Goal: Obtain resource: Download file/media

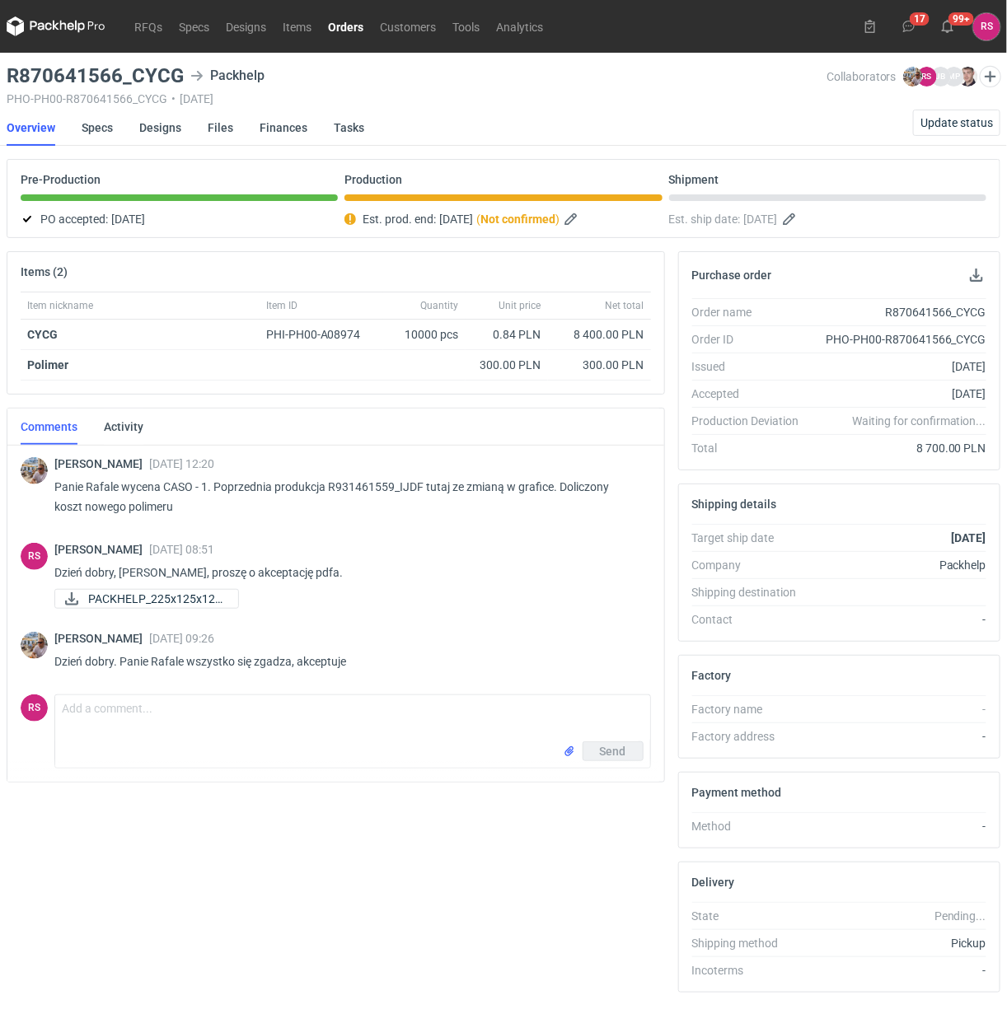
click at [344, 23] on link "Orders" at bounding box center [346, 26] width 52 height 20
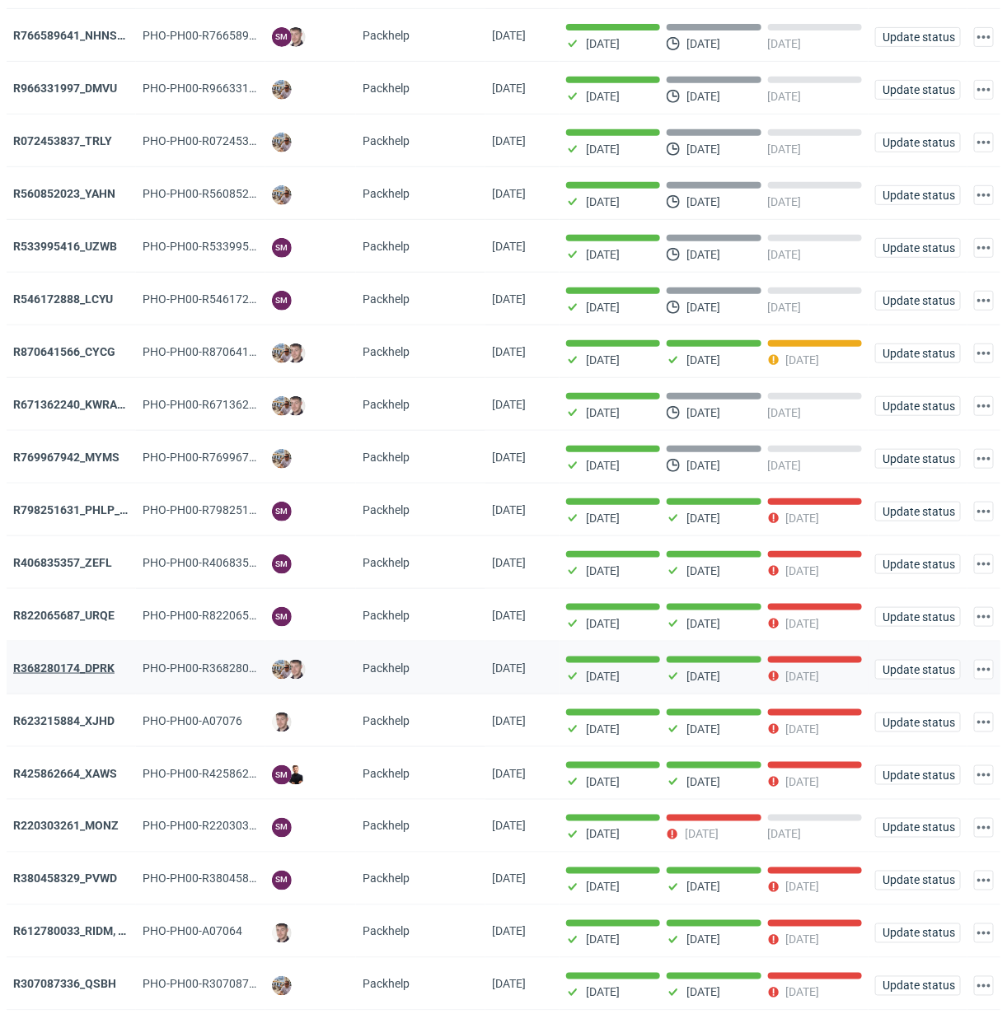
scroll to position [206, 0]
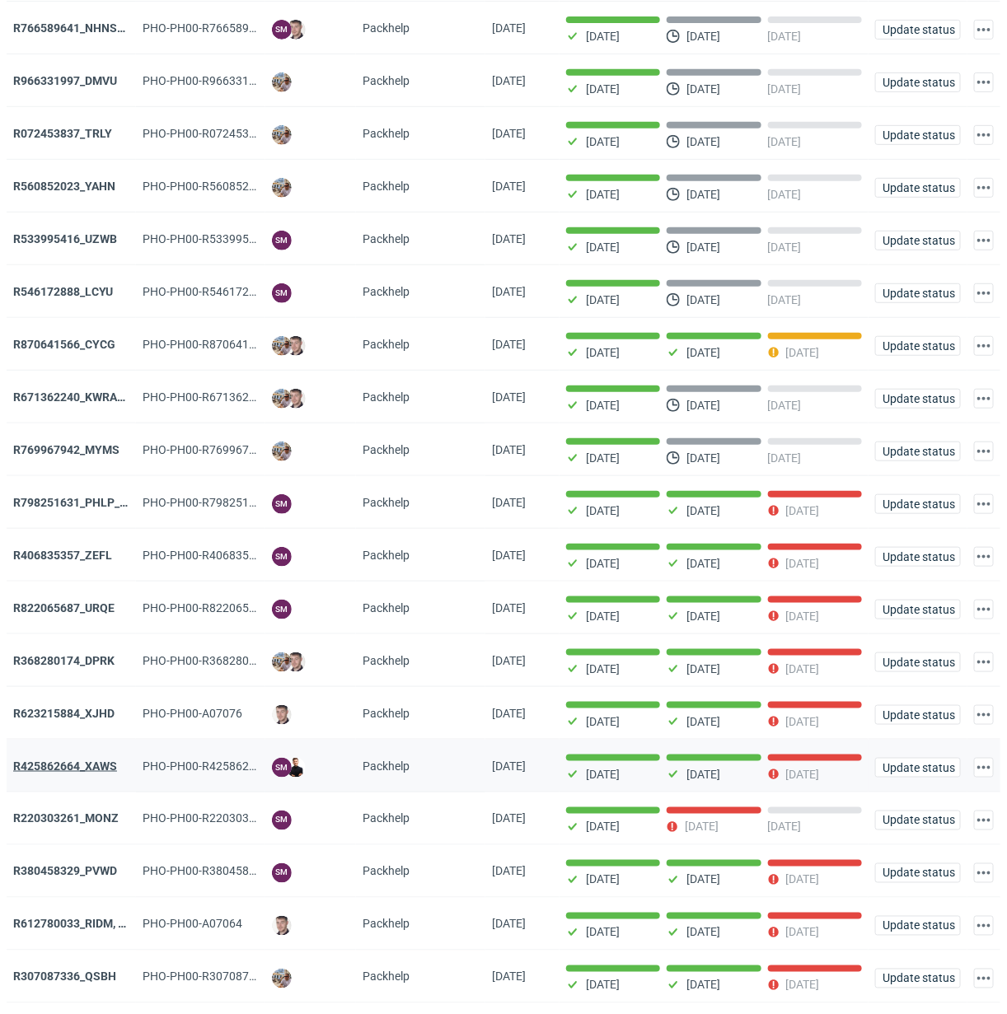
click at [87, 763] on strong "R425862664_XAWS" at bounding box center [65, 766] width 104 height 13
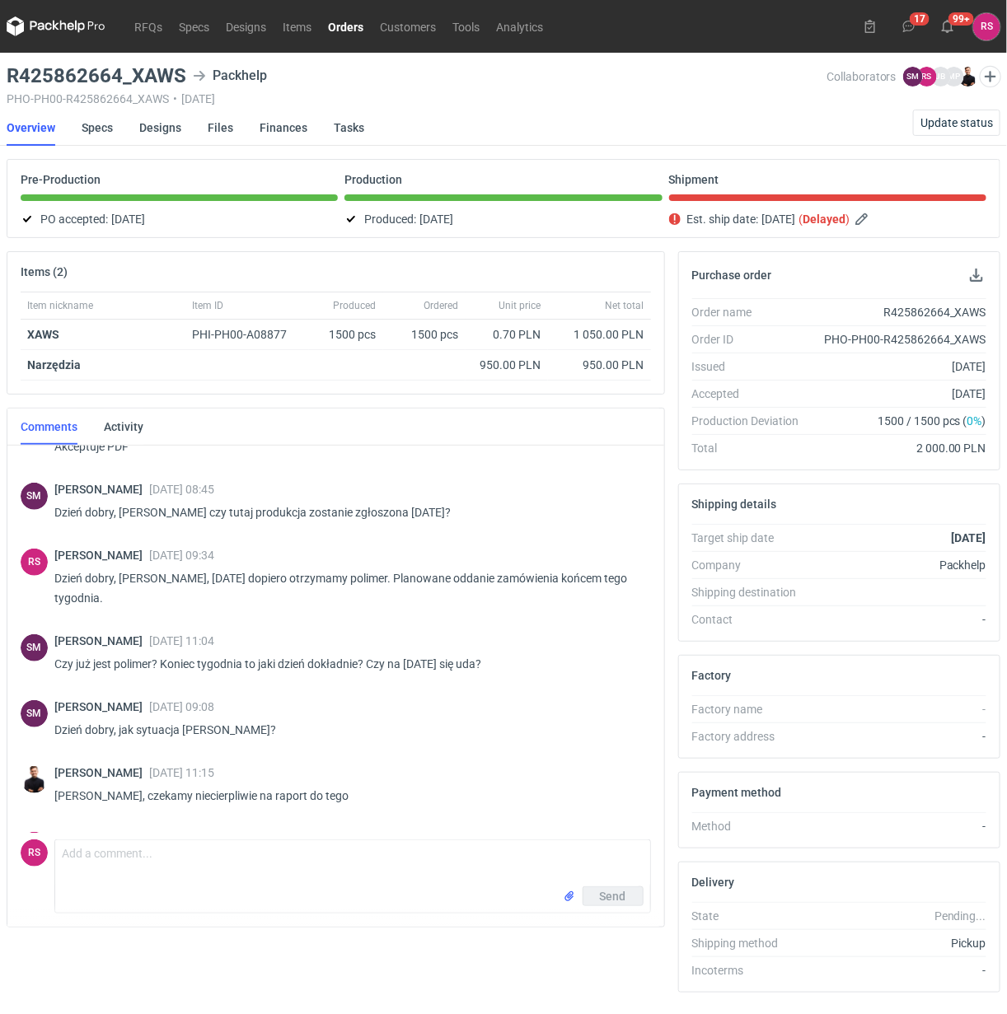
scroll to position [269, 0]
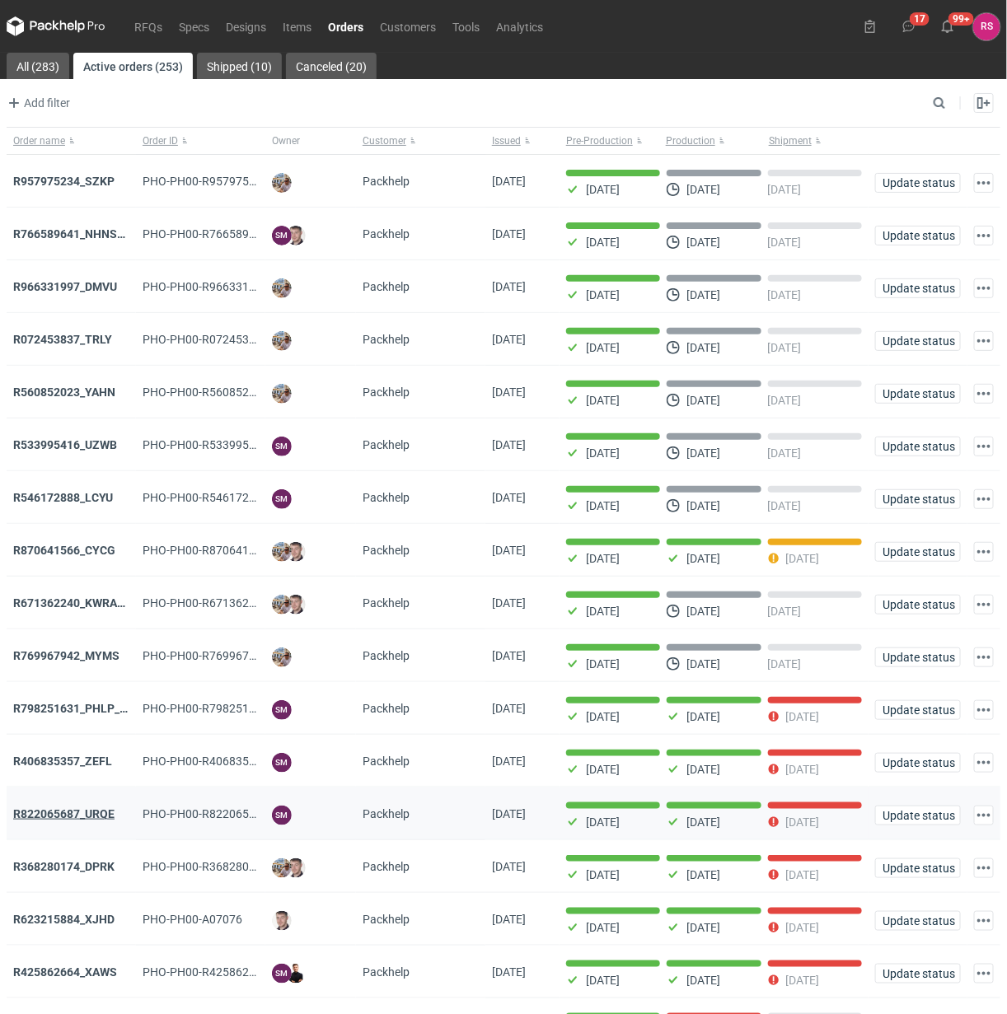
click at [85, 818] on strong "R822065687_URQE" at bounding box center [63, 813] width 101 height 13
click at [72, 553] on strong "R870641566_CYCG" at bounding box center [64, 550] width 102 height 13
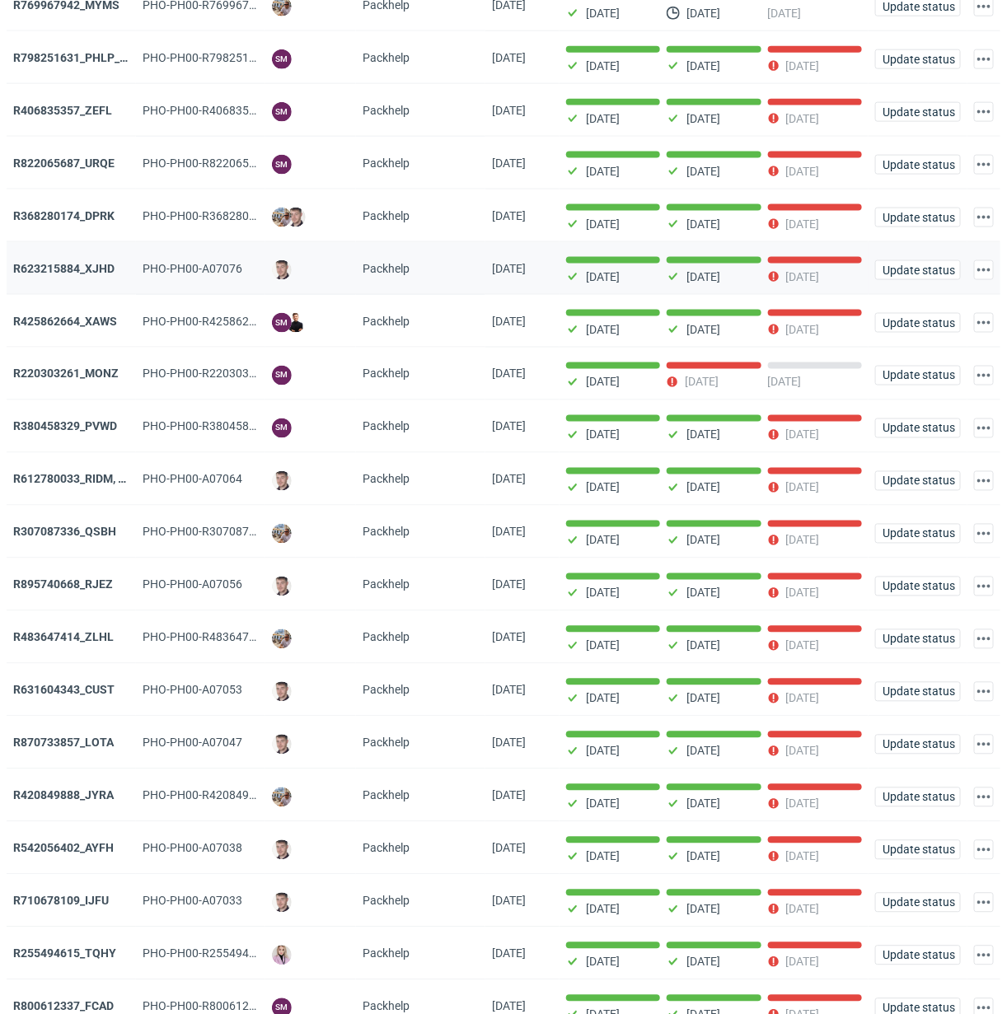
scroll to position [721, 0]
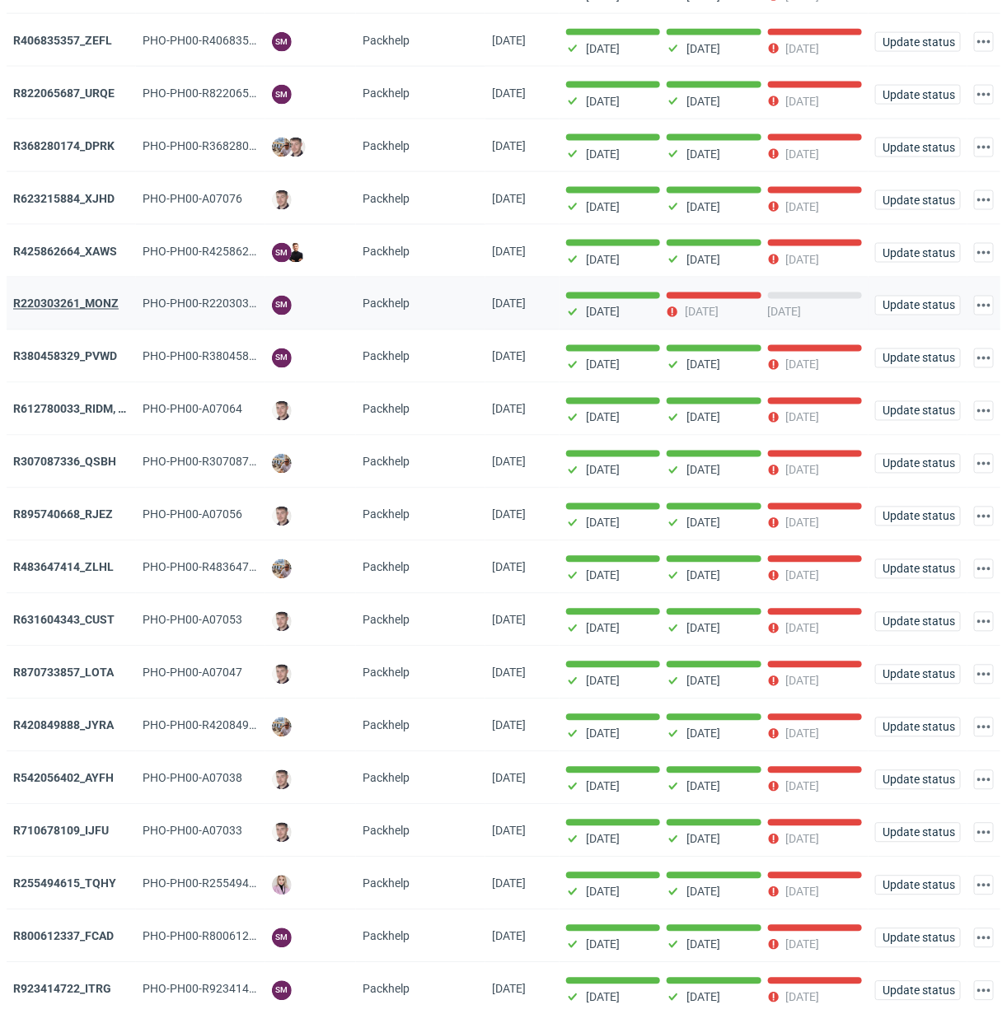
click at [63, 306] on strong "R220303261_MONZ" at bounding box center [65, 303] width 105 height 13
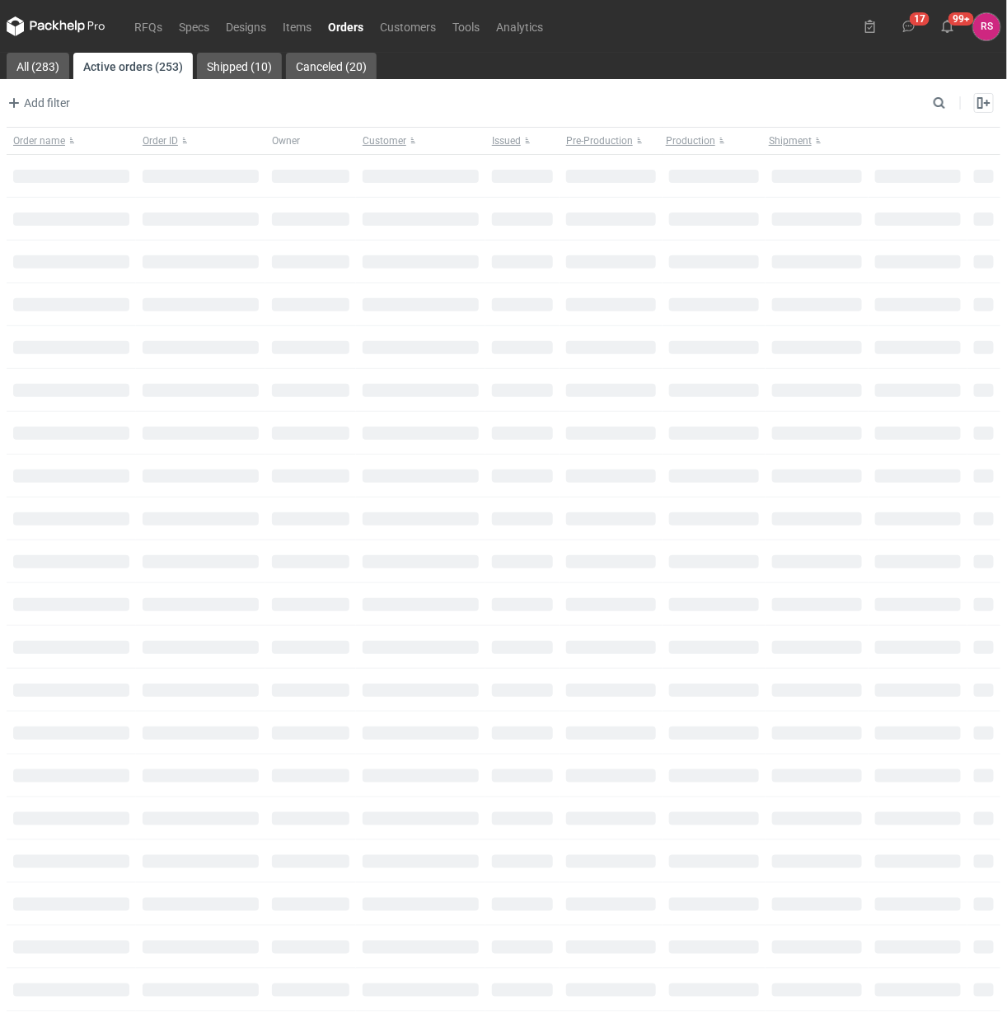
click at [350, 26] on link "Orders" at bounding box center [346, 26] width 52 height 20
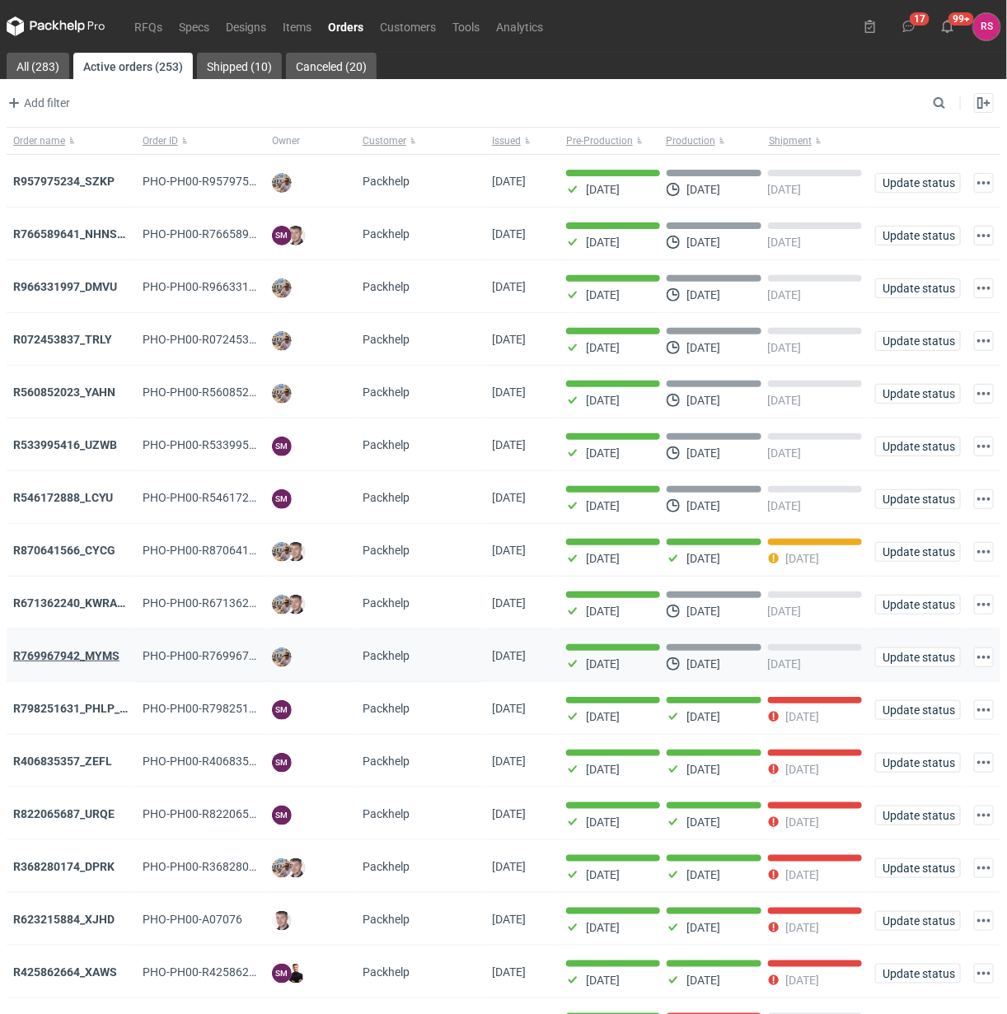
click at [66, 657] on strong "R769967942_MYMS" at bounding box center [66, 655] width 106 height 13
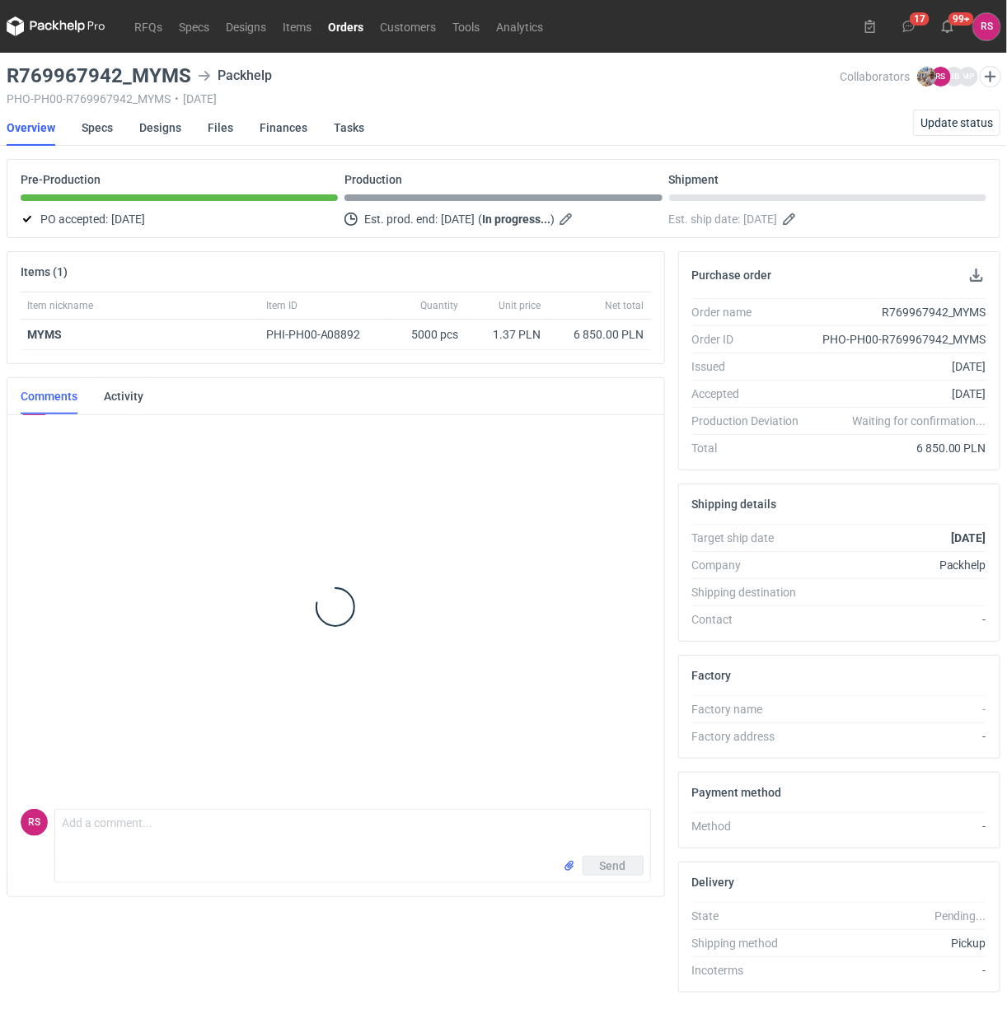
scroll to position [137, 0]
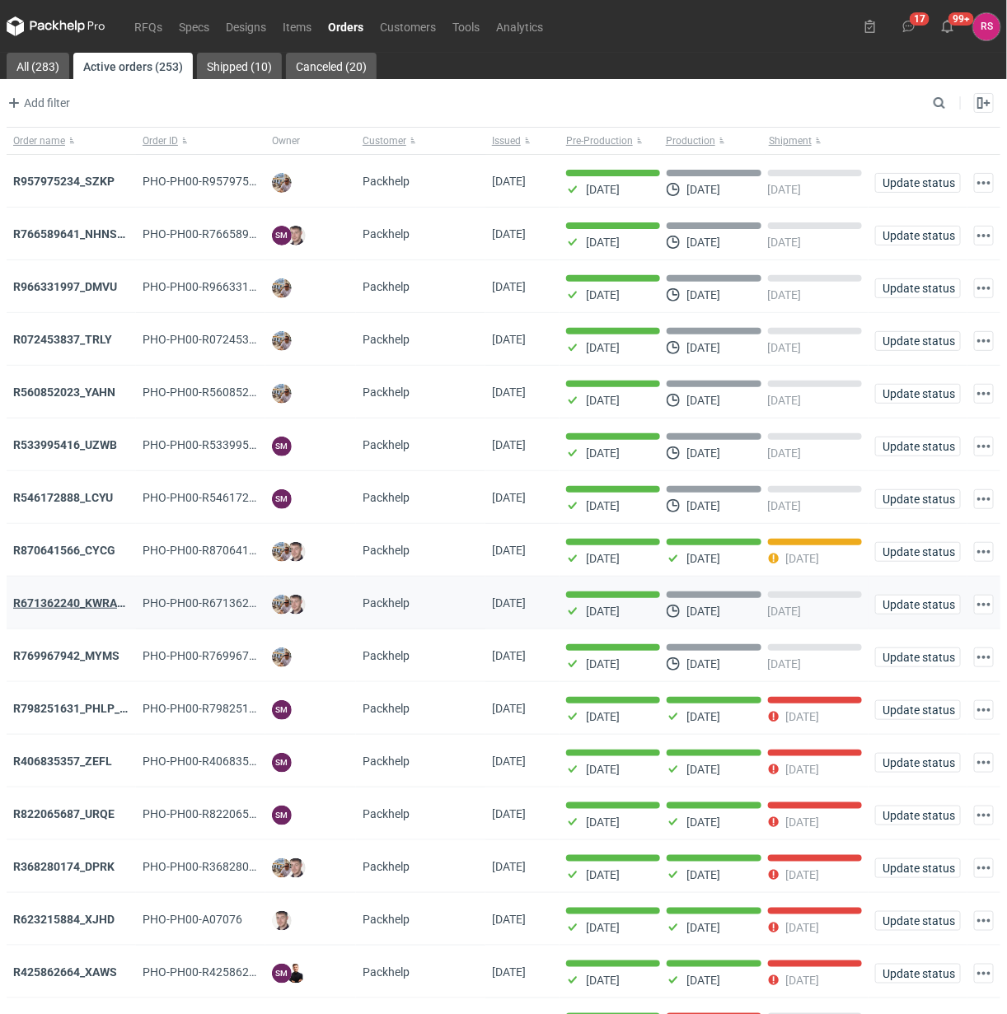
click at [72, 601] on strong "R671362240_KWRA_QIOQ_ZFHA" at bounding box center [98, 602] width 171 height 13
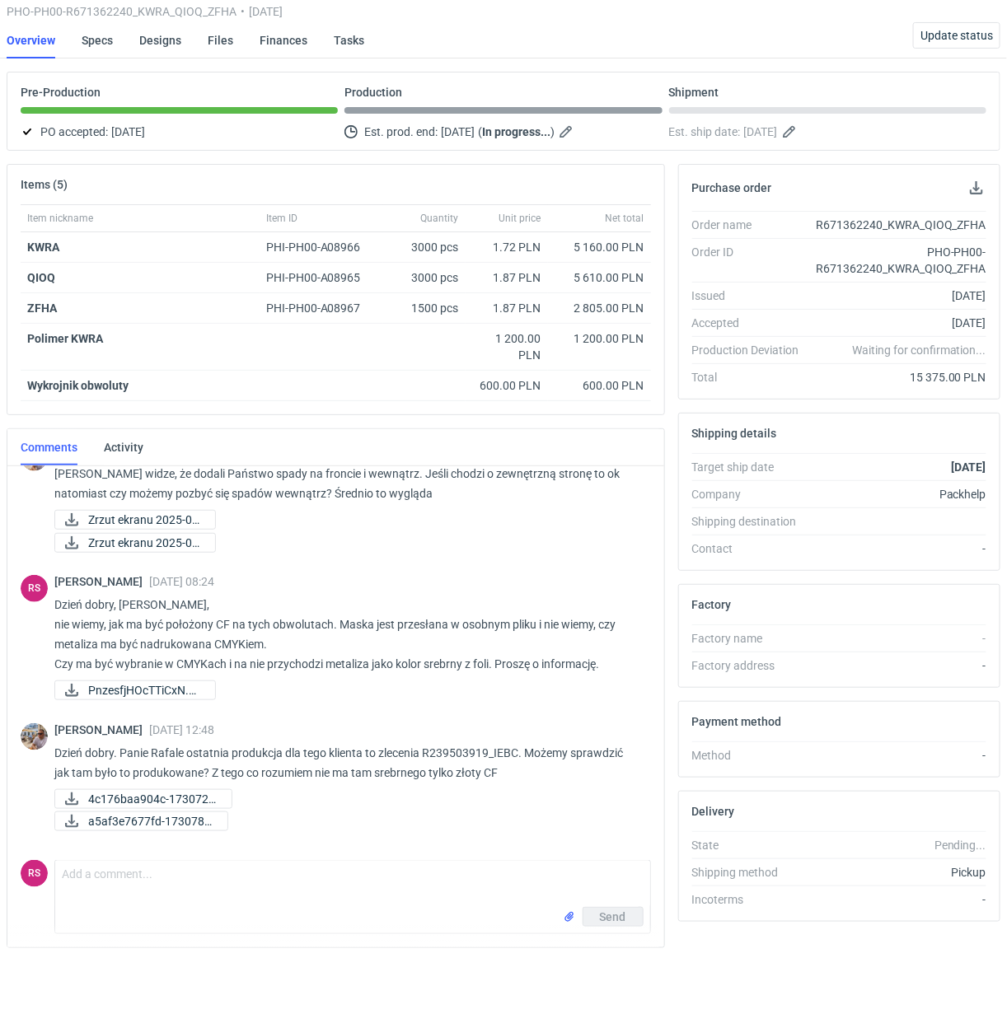
scroll to position [770, 0]
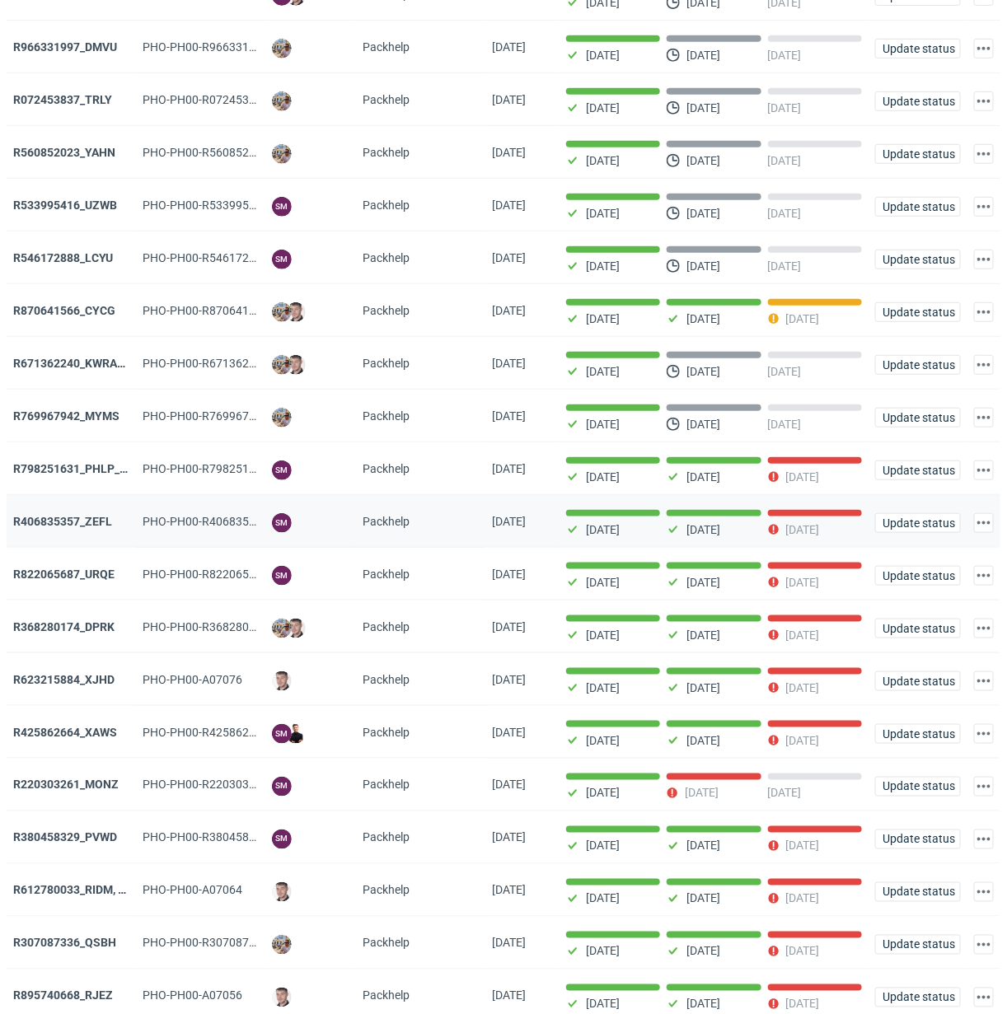
scroll to position [309, 0]
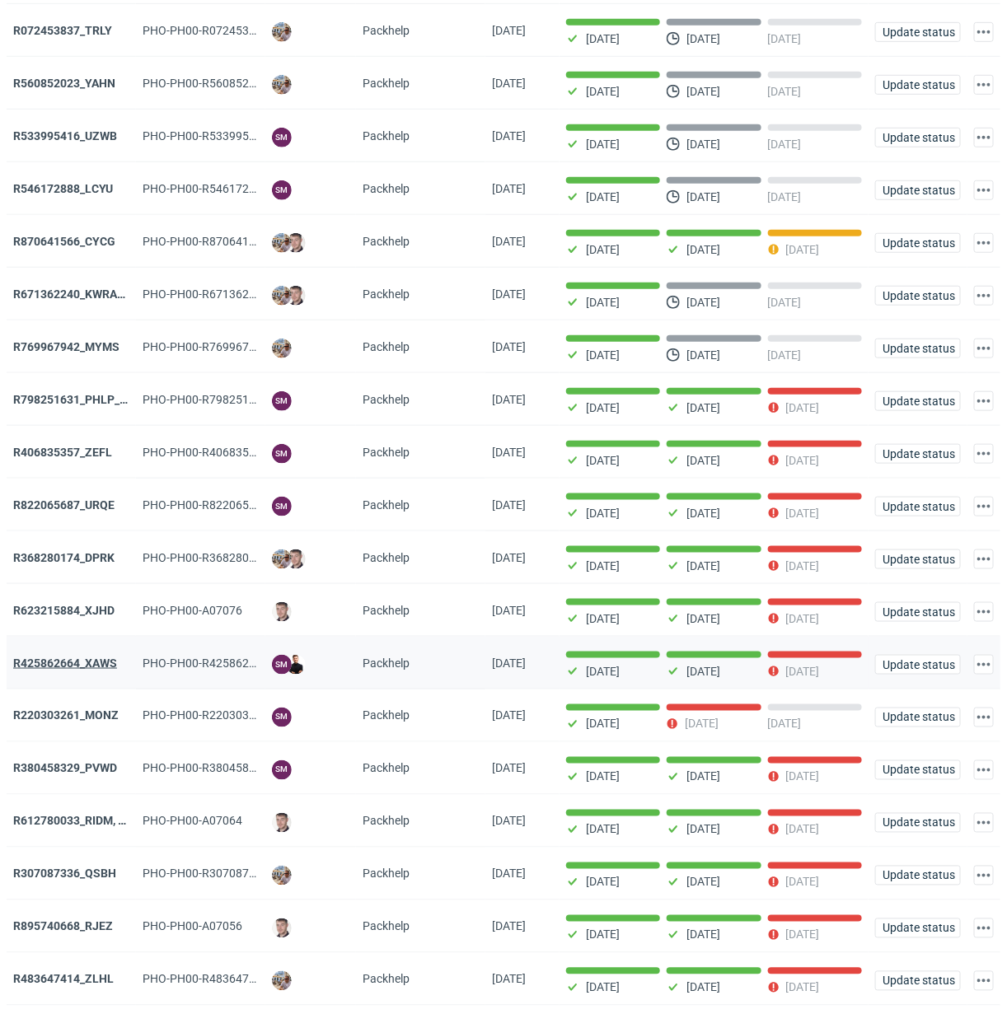
click at [43, 667] on strong "R425862664_XAWS" at bounding box center [65, 663] width 104 height 13
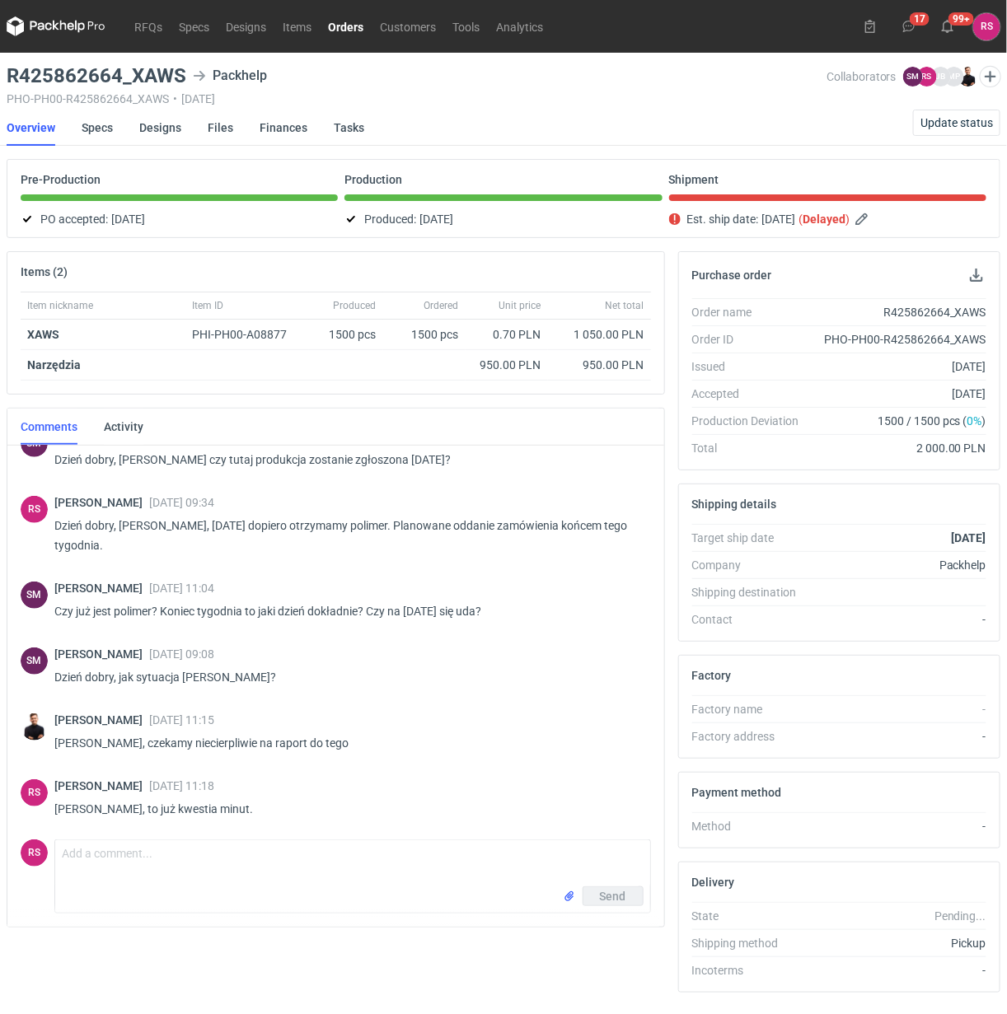
scroll to position [269, 0]
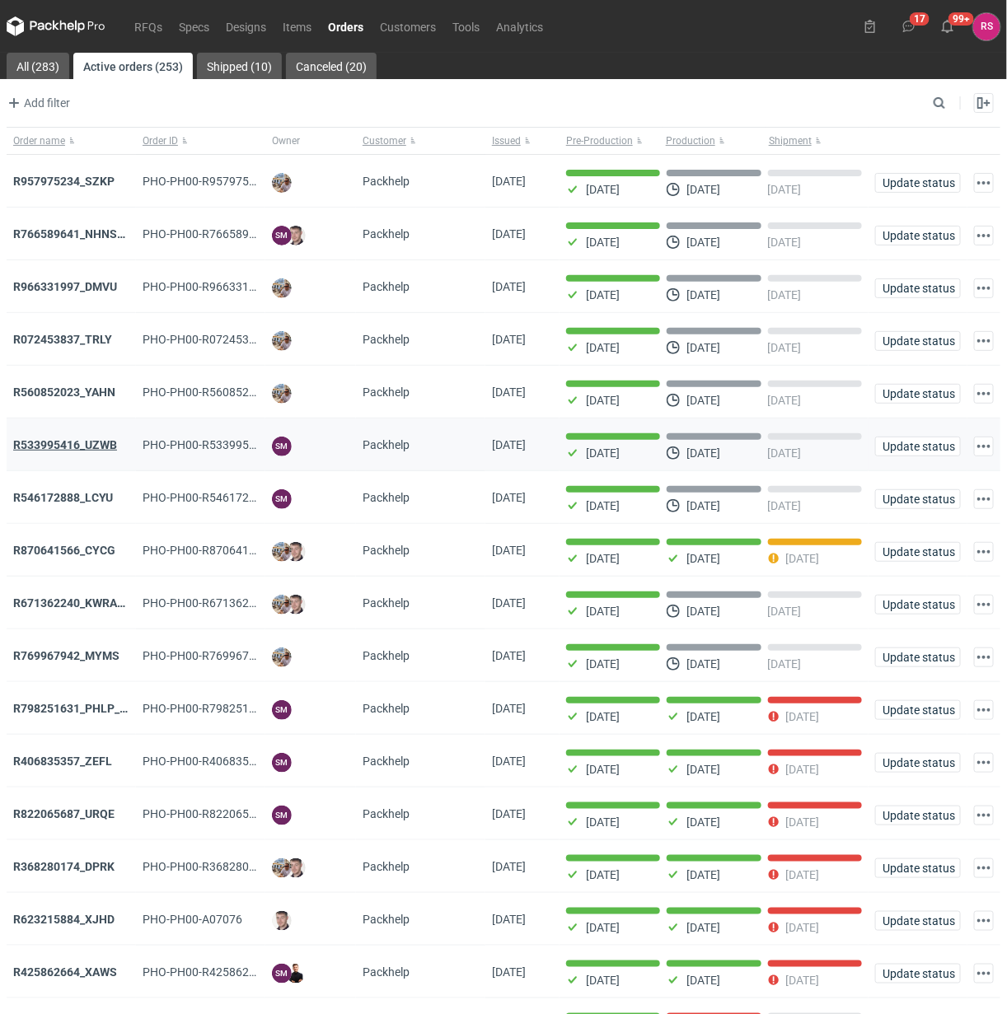
click at [68, 451] on strong "R533995416_UZWB" at bounding box center [65, 444] width 104 height 13
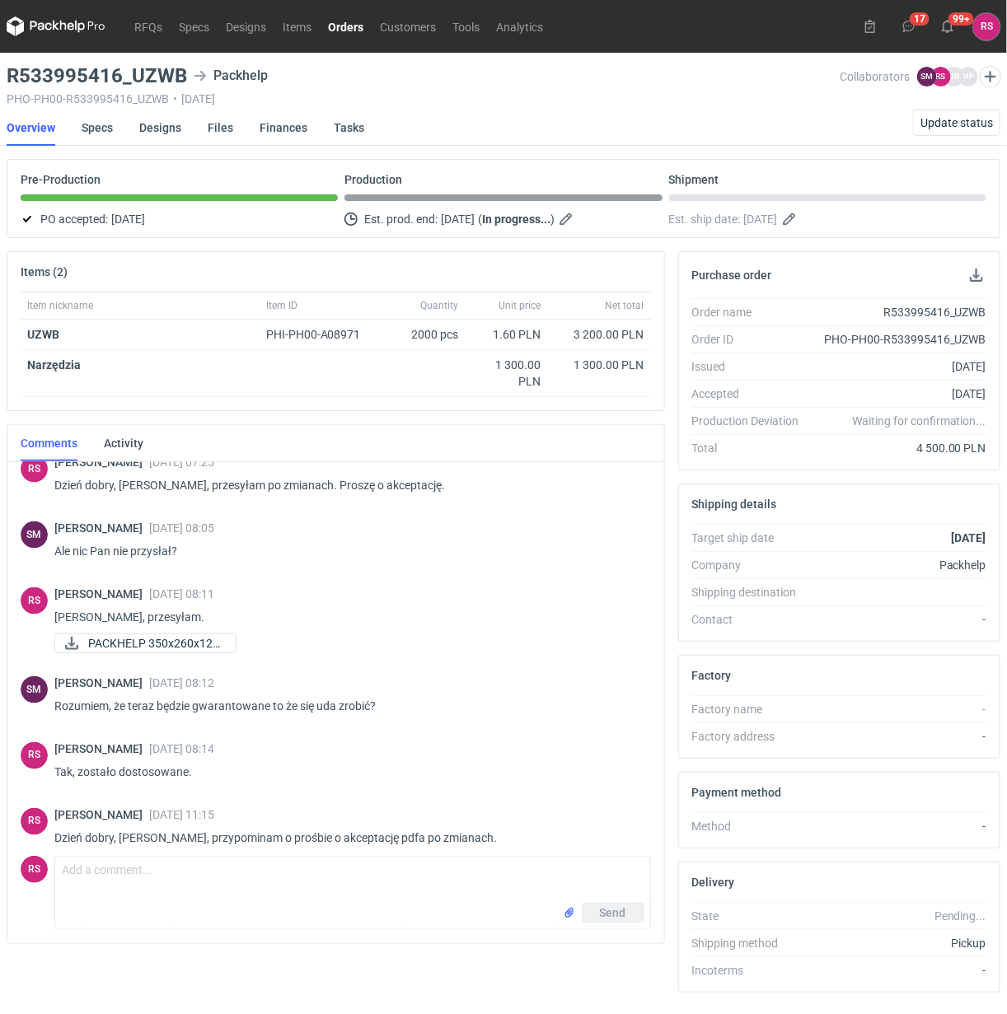
scroll to position [743, 0]
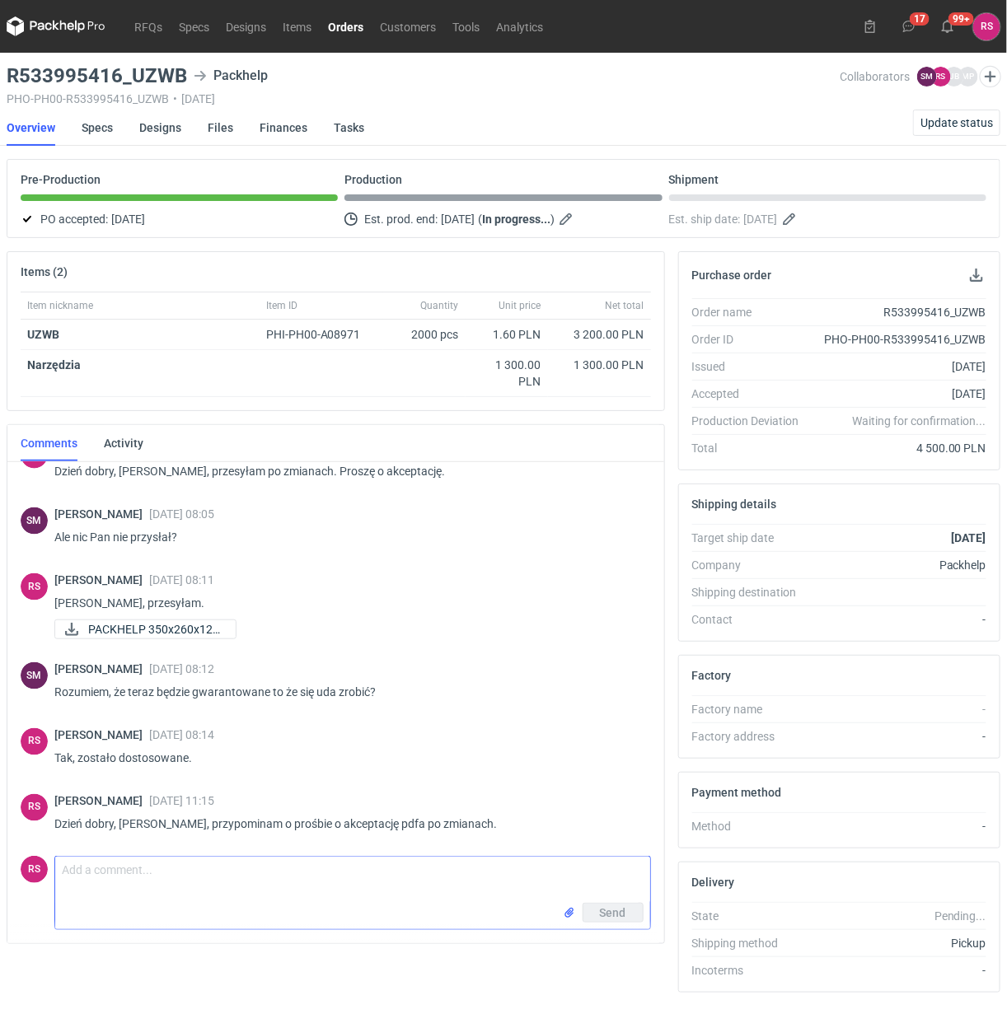
click at [231, 867] on textarea "Comment message" at bounding box center [352, 880] width 595 height 46
drag, startPoint x: 143, startPoint y: 871, endPoint x: 311, endPoint y: 905, distance: 171.4
click at [143, 872] on textarea "Dzień dobry, Czy kiedy można spodziewać się akceptu?" at bounding box center [352, 880] width 595 height 46
click at [393, 876] on textarea "Dzień dobry. Kiedy można spodziewać się akceptu?" at bounding box center [352, 880] width 595 height 46
type textarea "Dzień dobry. Kiedy można spodziewać się akceptu?"
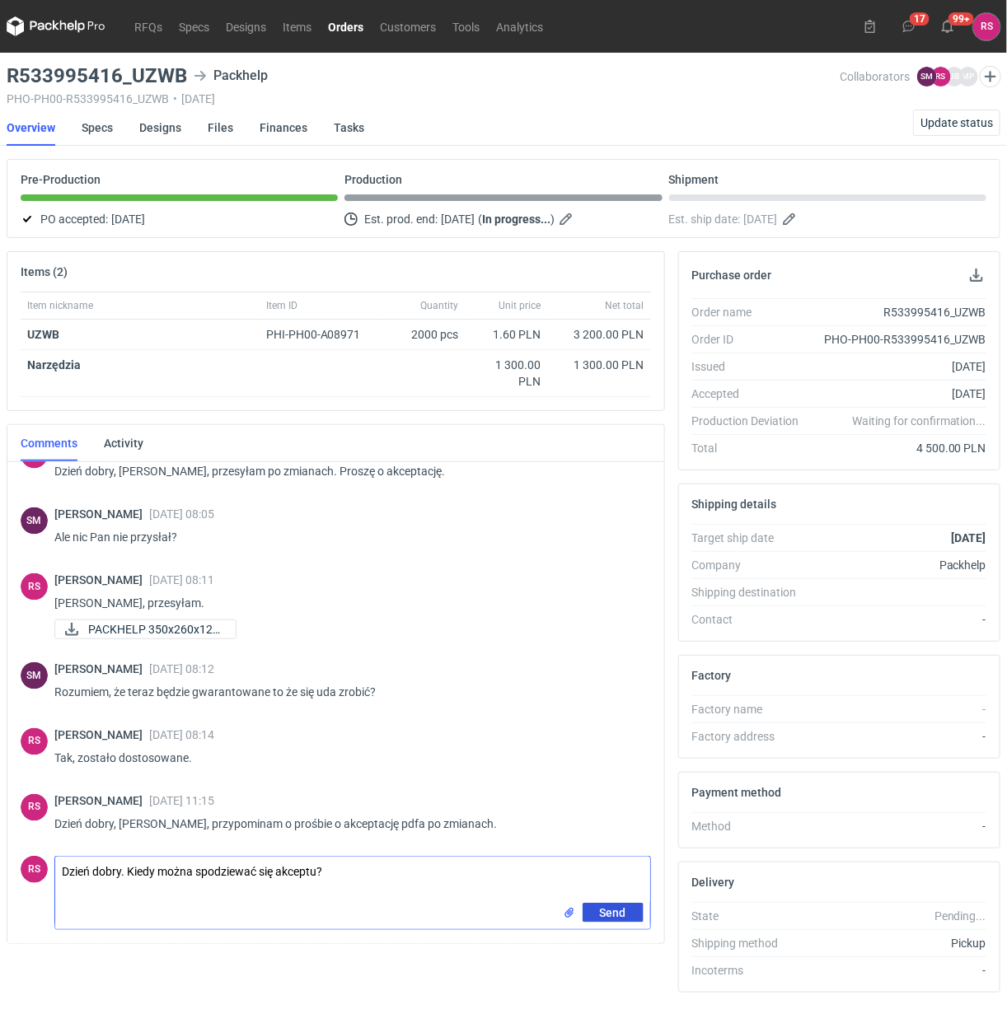
click at [629, 913] on button "Send" at bounding box center [612, 913] width 61 height 20
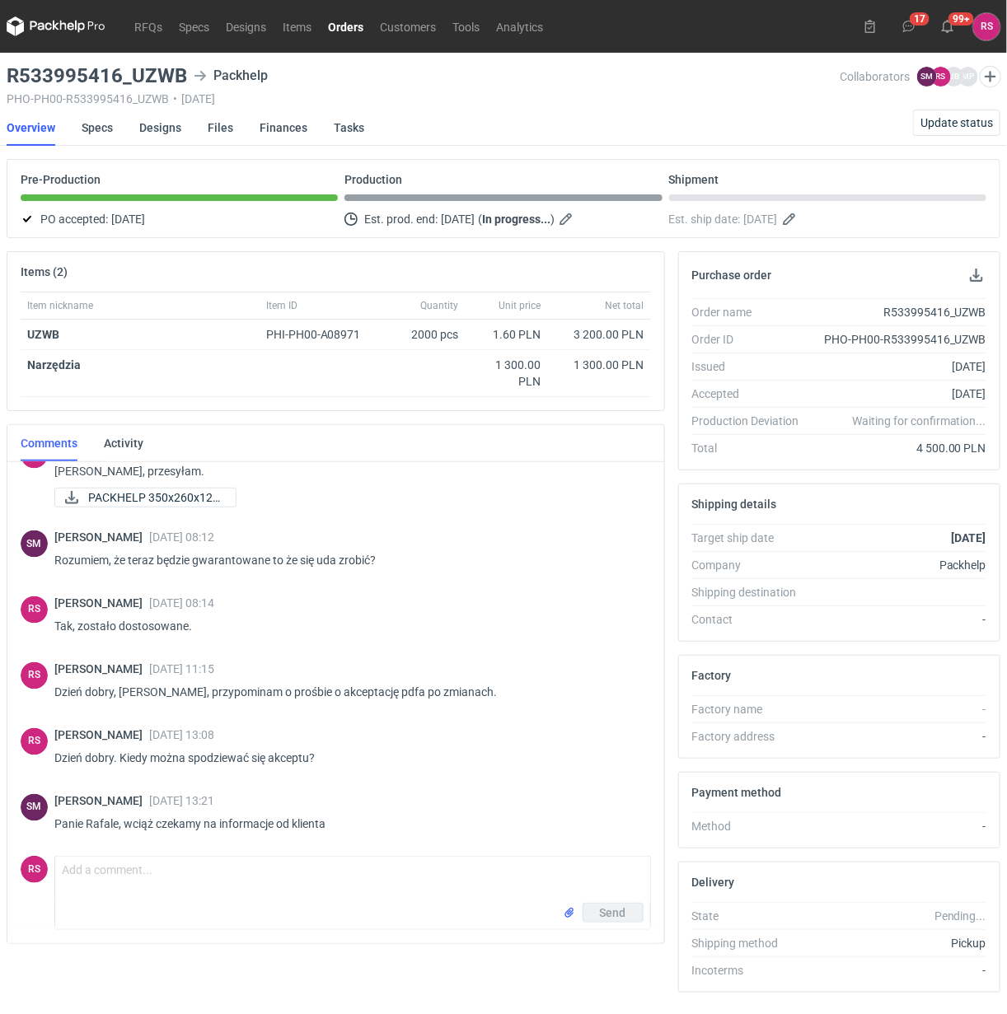
scroll to position [54, 0]
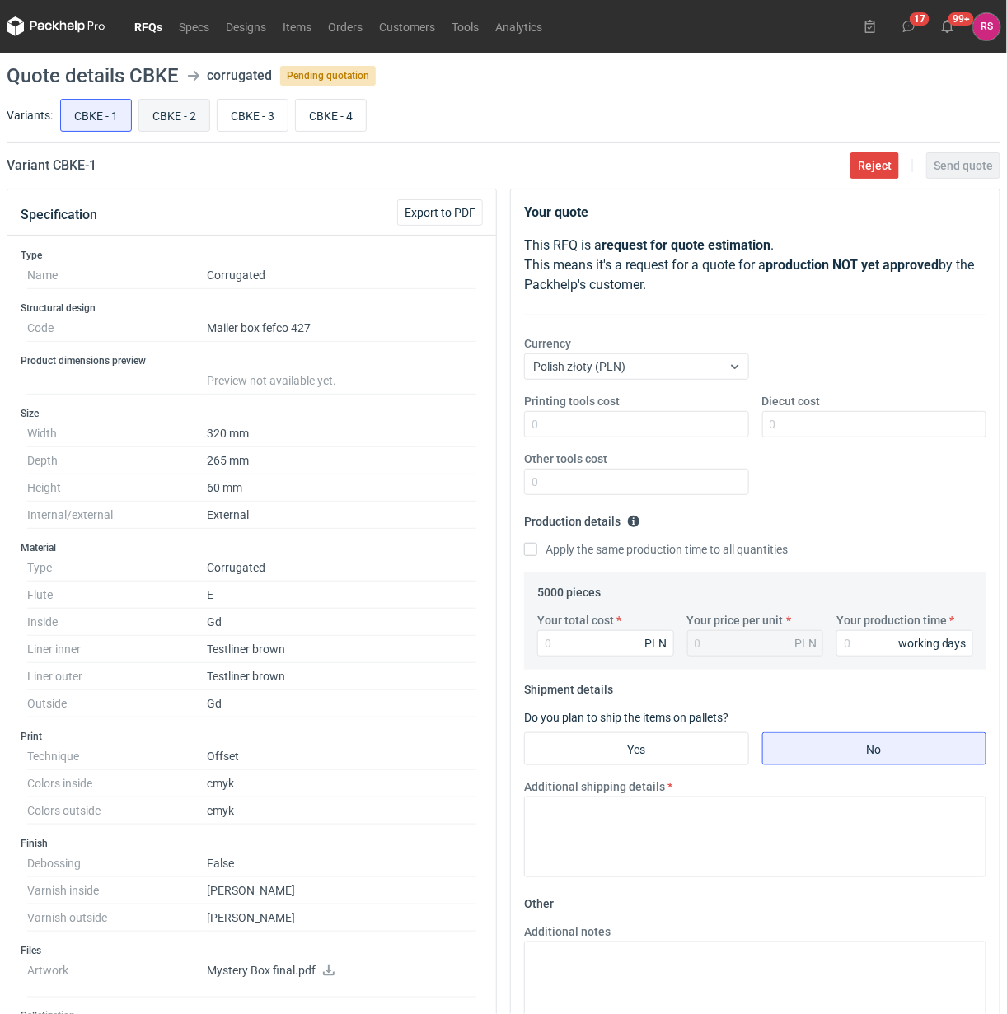
click at [174, 113] on input "CBKE - 2" at bounding box center [174, 115] width 70 height 31
radio input "true"
click at [247, 107] on input "CBKE - 3" at bounding box center [252, 115] width 70 height 31
radio input "true"
click at [332, 105] on input "CBKE - 4" at bounding box center [331, 115] width 70 height 31
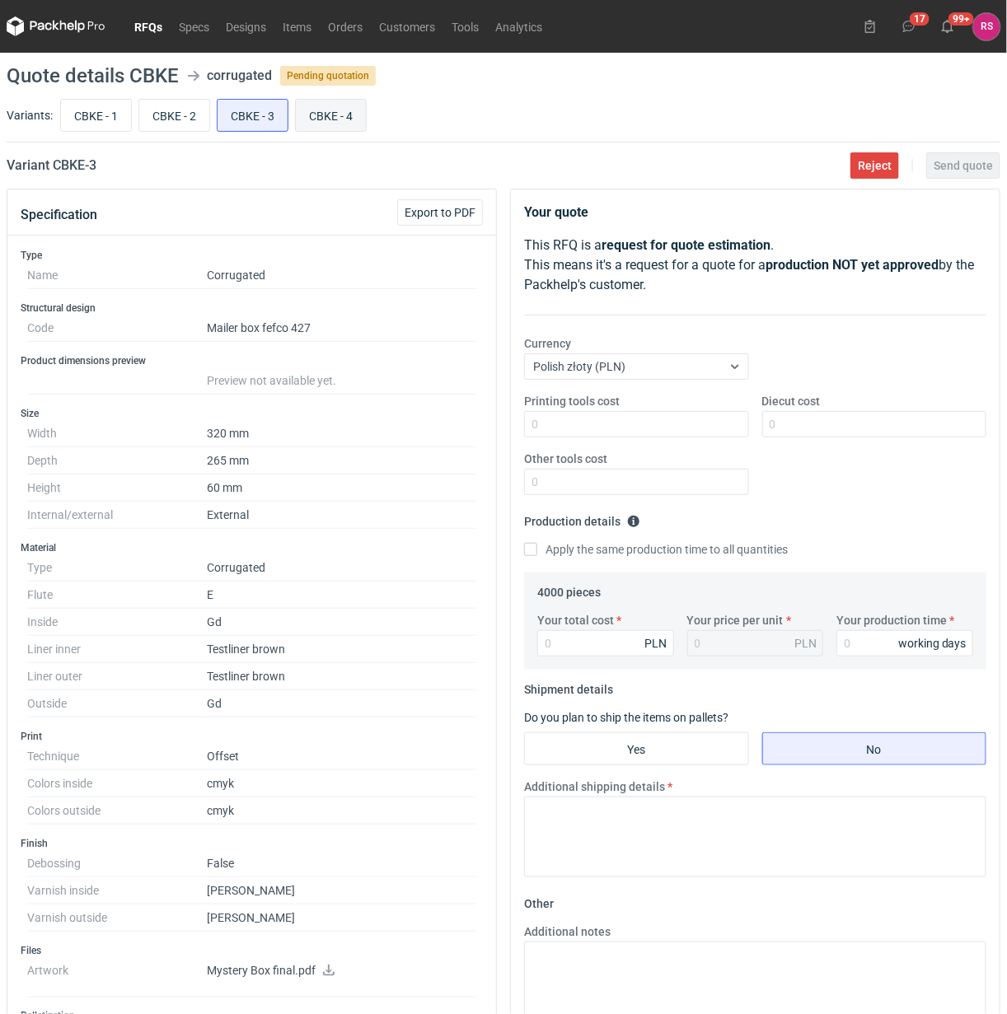
radio input "true"
click at [272, 121] on input "CBKE - 3" at bounding box center [252, 115] width 70 height 31
radio input "true"
click at [194, 118] on input "CBKE - 2" at bounding box center [174, 115] width 70 height 31
radio input "true"
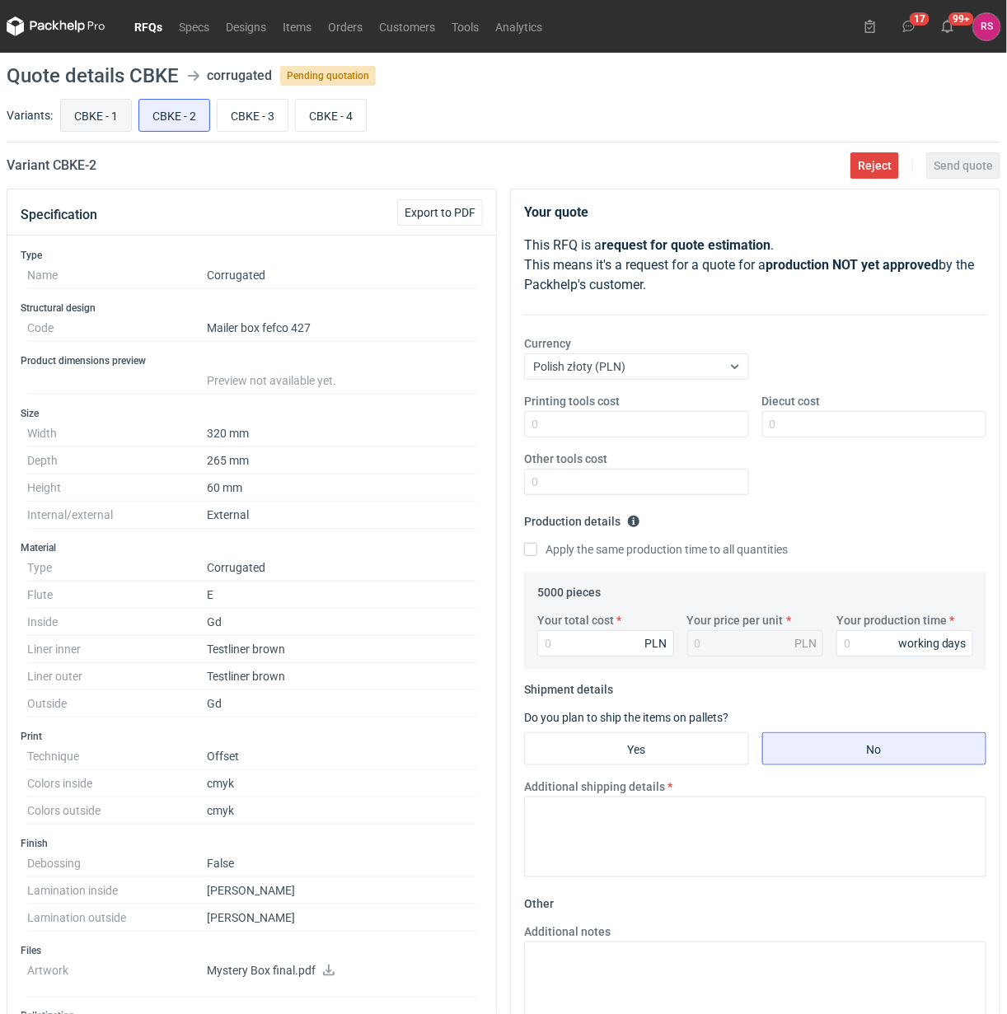
click at [124, 124] on input "CBKE - 1" at bounding box center [96, 115] width 70 height 31
radio input "true"
click at [179, 126] on input "CBKE - 2" at bounding box center [174, 115] width 70 height 31
radio input "true"
click at [100, 125] on input "CBKE - 1" at bounding box center [96, 115] width 70 height 31
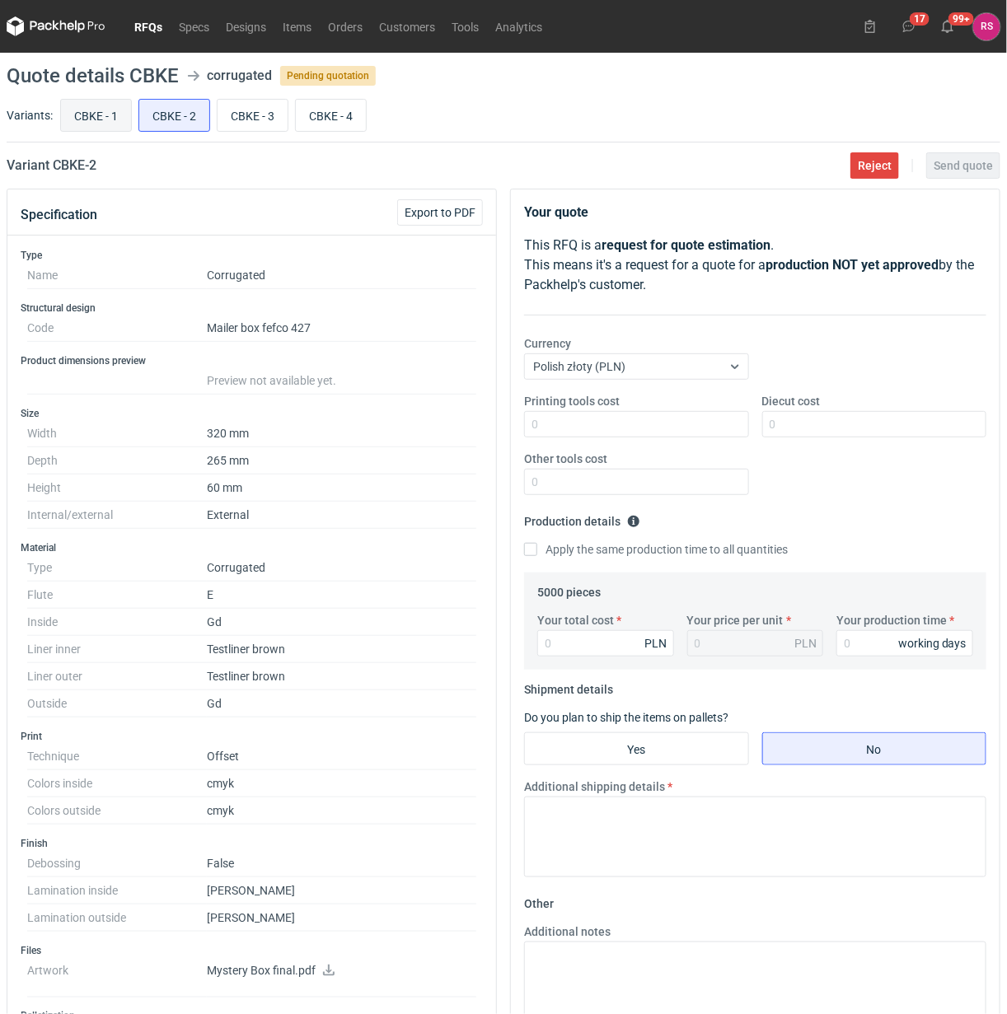
radio input "true"
click at [188, 110] on input "CBKE - 2" at bounding box center [174, 115] width 70 height 31
radio input "true"
click at [278, 105] on input "CBKE - 3" at bounding box center [252, 115] width 70 height 31
radio input "true"
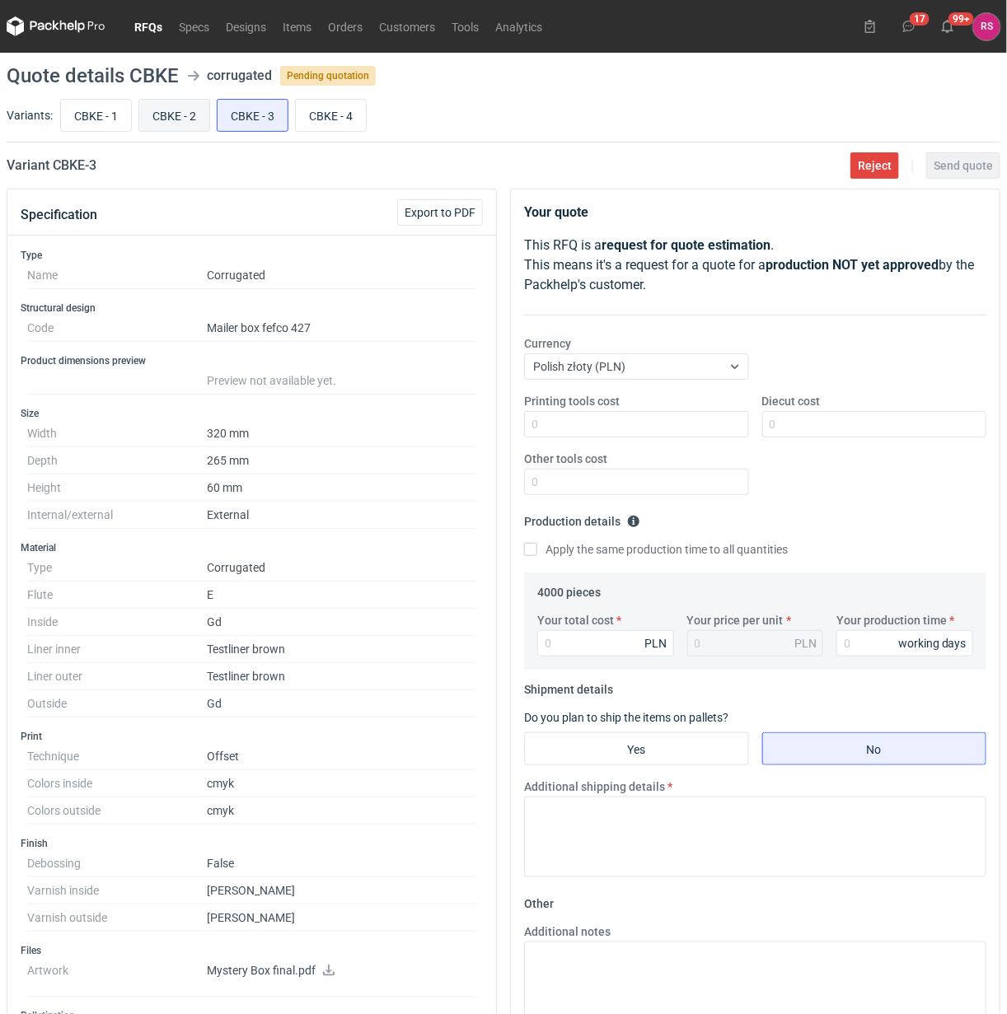
click at [186, 118] on input "CBKE - 2" at bounding box center [174, 115] width 70 height 31
radio input "true"
click at [260, 114] on input "CBKE - 3" at bounding box center [252, 115] width 70 height 31
radio input "true"
click at [339, 117] on input "CBKE - 4" at bounding box center [331, 115] width 70 height 31
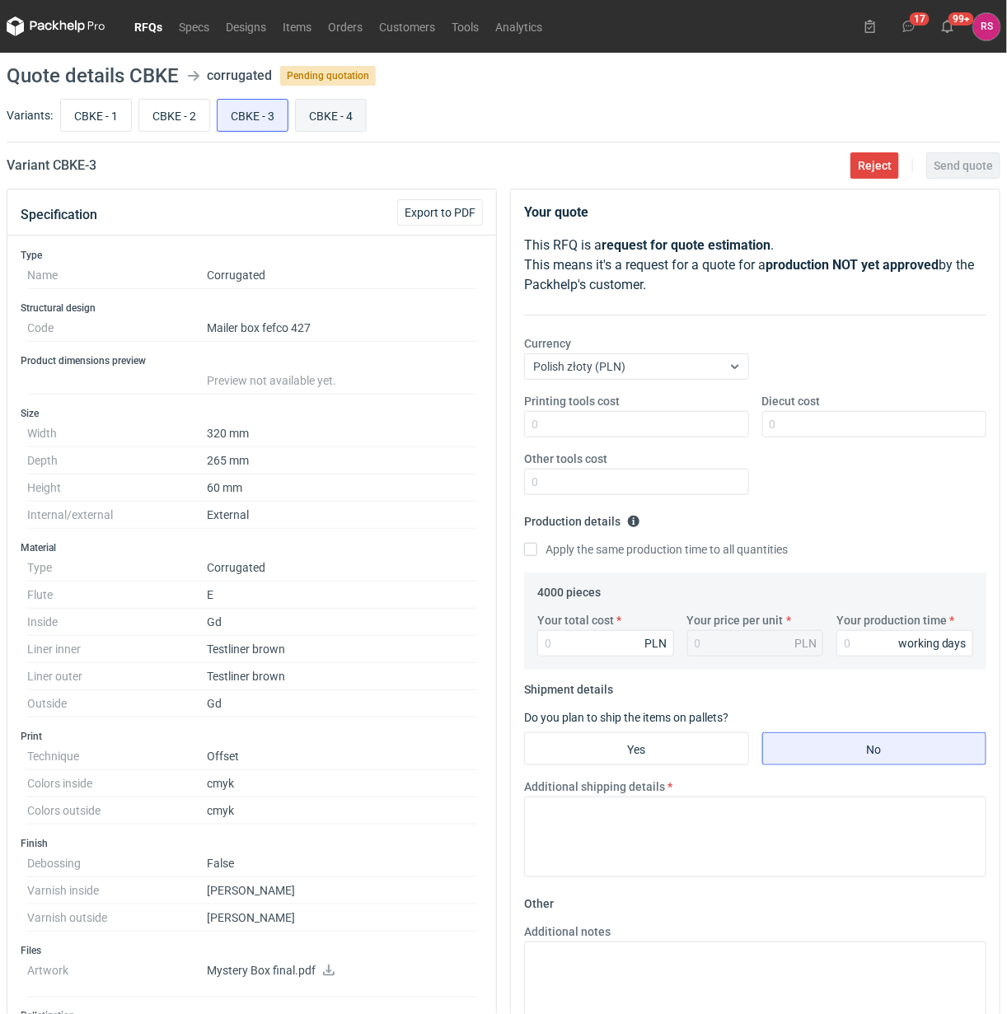
radio input "true"
click at [249, 116] on input "CBKE - 3" at bounding box center [252, 115] width 70 height 31
radio input "true"
click at [173, 117] on input "CBKE - 2" at bounding box center [174, 115] width 70 height 31
radio input "true"
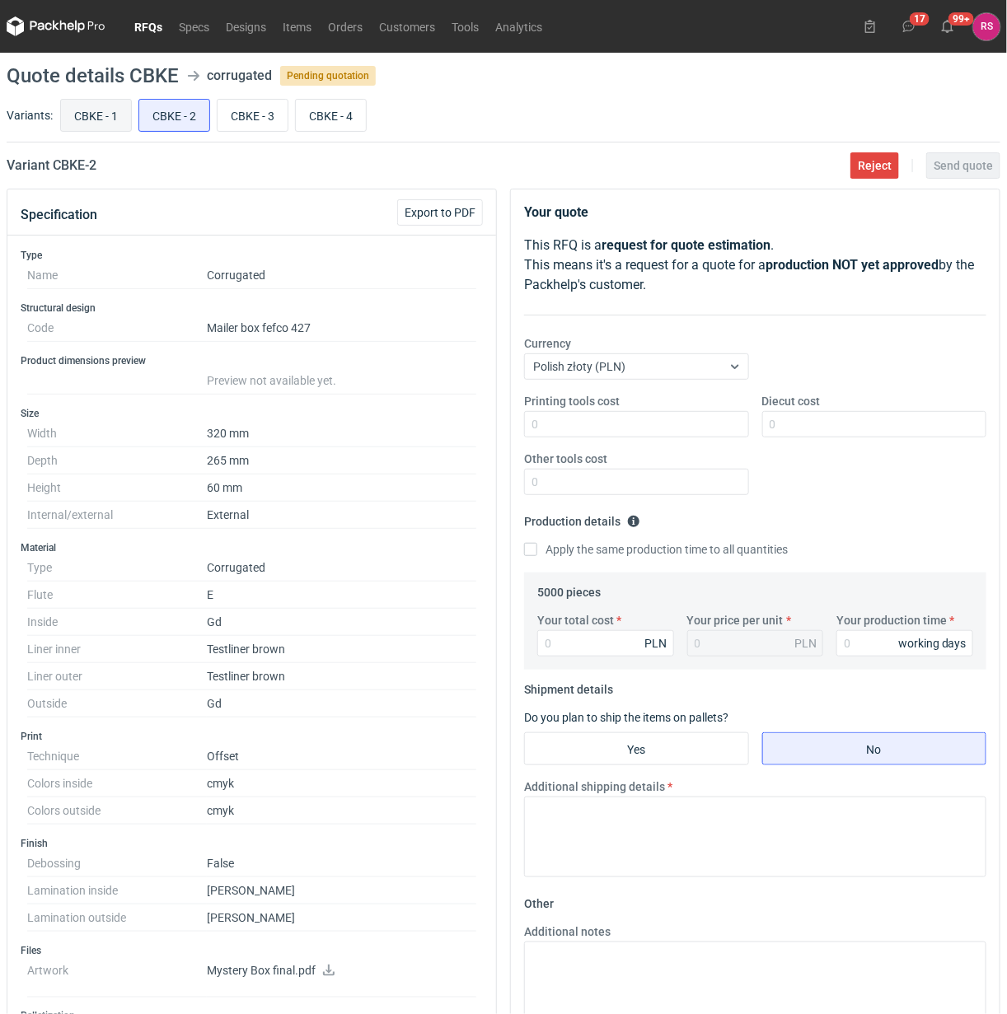
click at [70, 117] on input "CBKE - 1" at bounding box center [96, 115] width 70 height 31
radio input "true"
click at [248, 121] on input "CBKE - 3" at bounding box center [252, 115] width 70 height 31
radio input "true"
click at [110, 115] on input "CBKE - 1" at bounding box center [96, 115] width 70 height 31
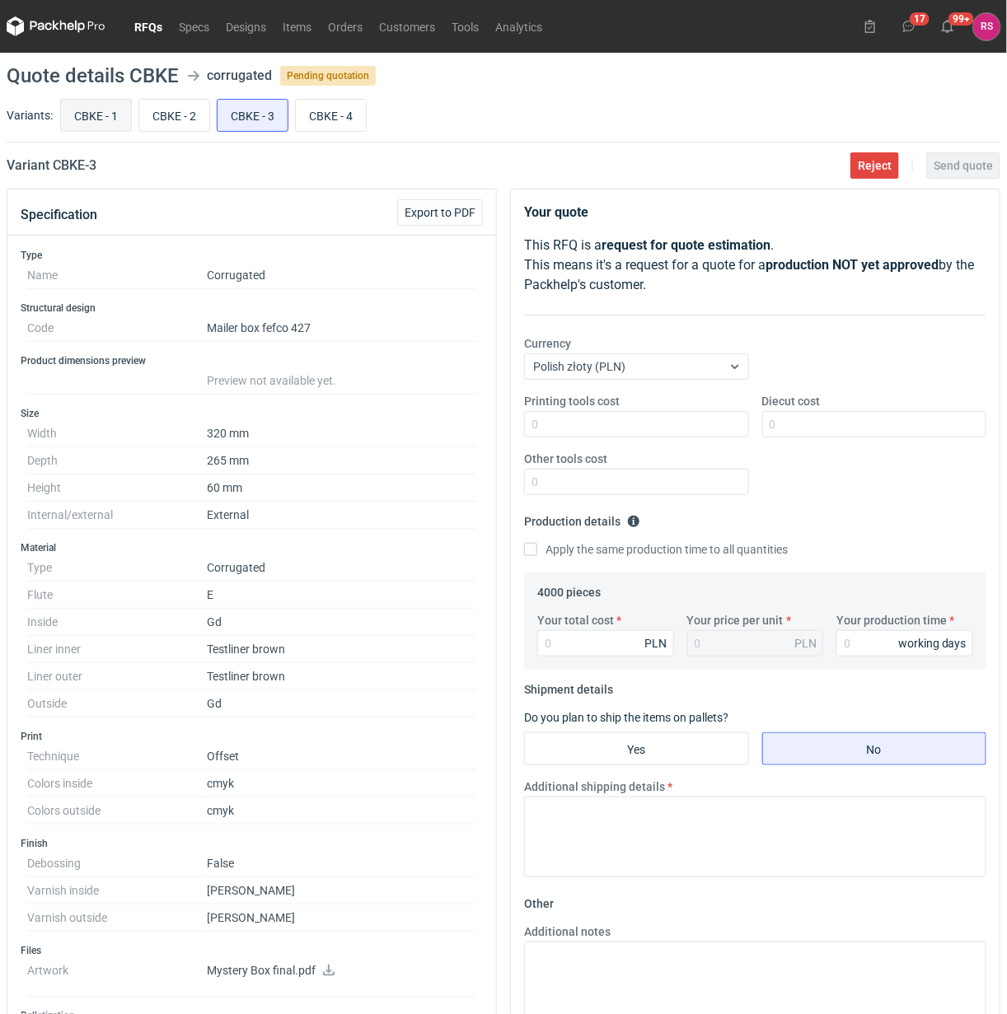
radio input "true"
click at [217, 113] on input "CBKE - 3" at bounding box center [252, 115] width 70 height 31
radio input "true"
click at [105, 116] on input "CBKE - 1" at bounding box center [96, 115] width 70 height 31
radio input "true"
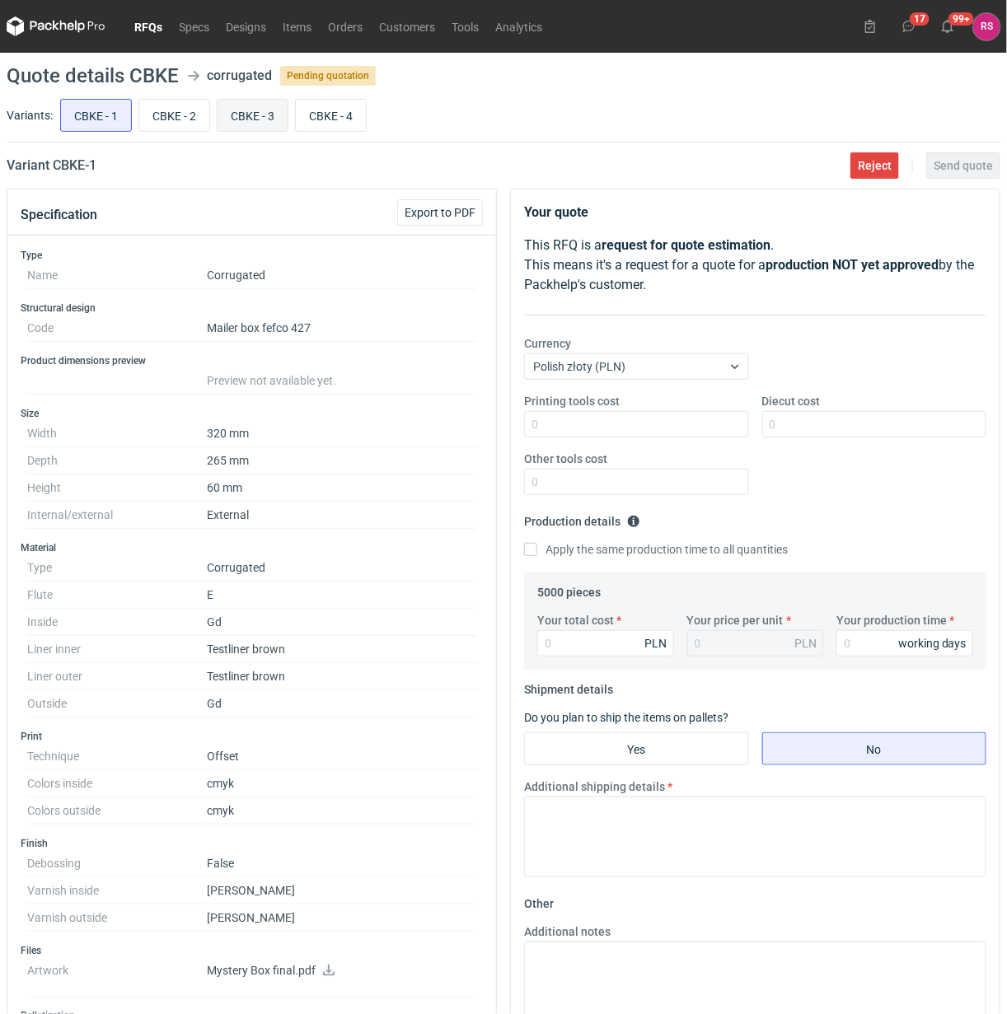
click at [233, 114] on input "CBKE - 3" at bounding box center [252, 115] width 70 height 31
radio input "true"
click at [77, 121] on input "CBKE - 1" at bounding box center [96, 115] width 70 height 31
radio input "true"
click at [256, 114] on input "CBKE - 3" at bounding box center [252, 115] width 70 height 31
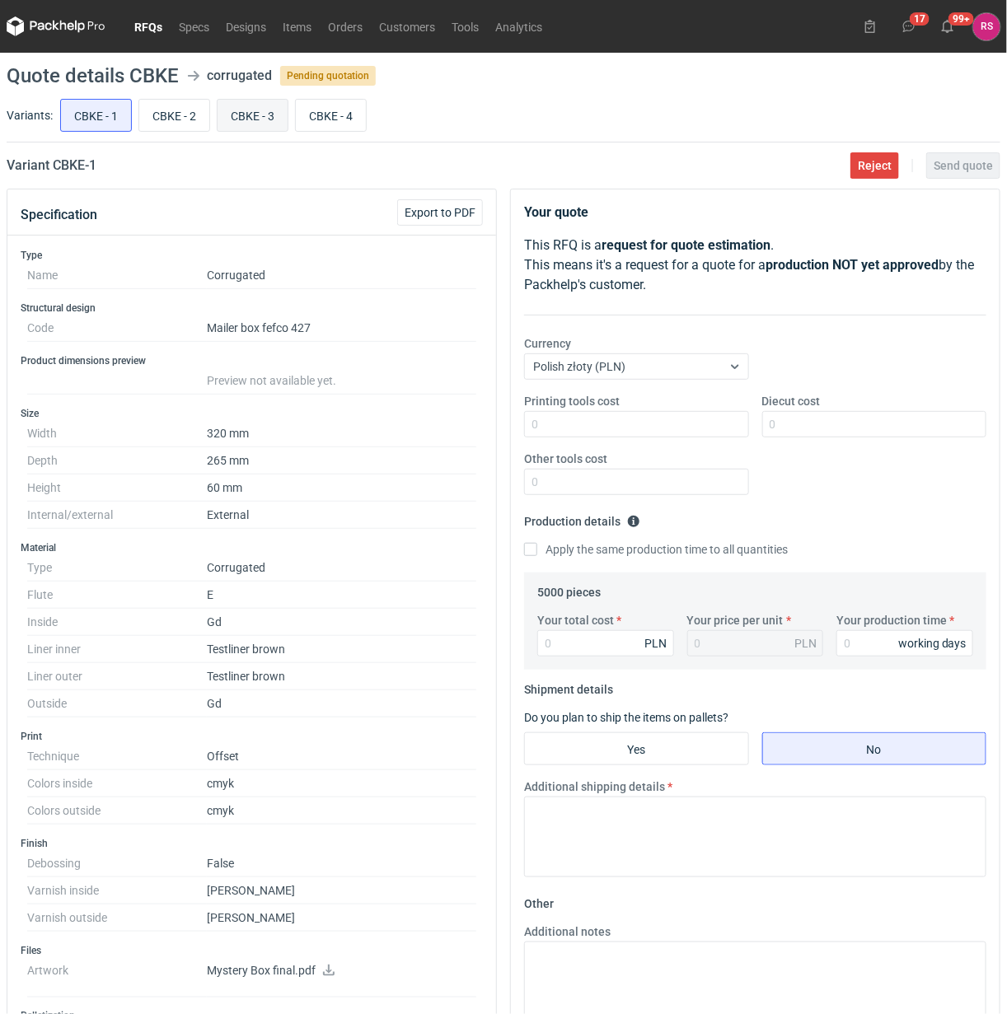
radio input "true"
click at [100, 115] on input "CBKE - 1" at bounding box center [96, 115] width 70 height 31
radio input "true"
click at [260, 118] on input "CBKE - 3" at bounding box center [252, 115] width 70 height 31
radio input "true"
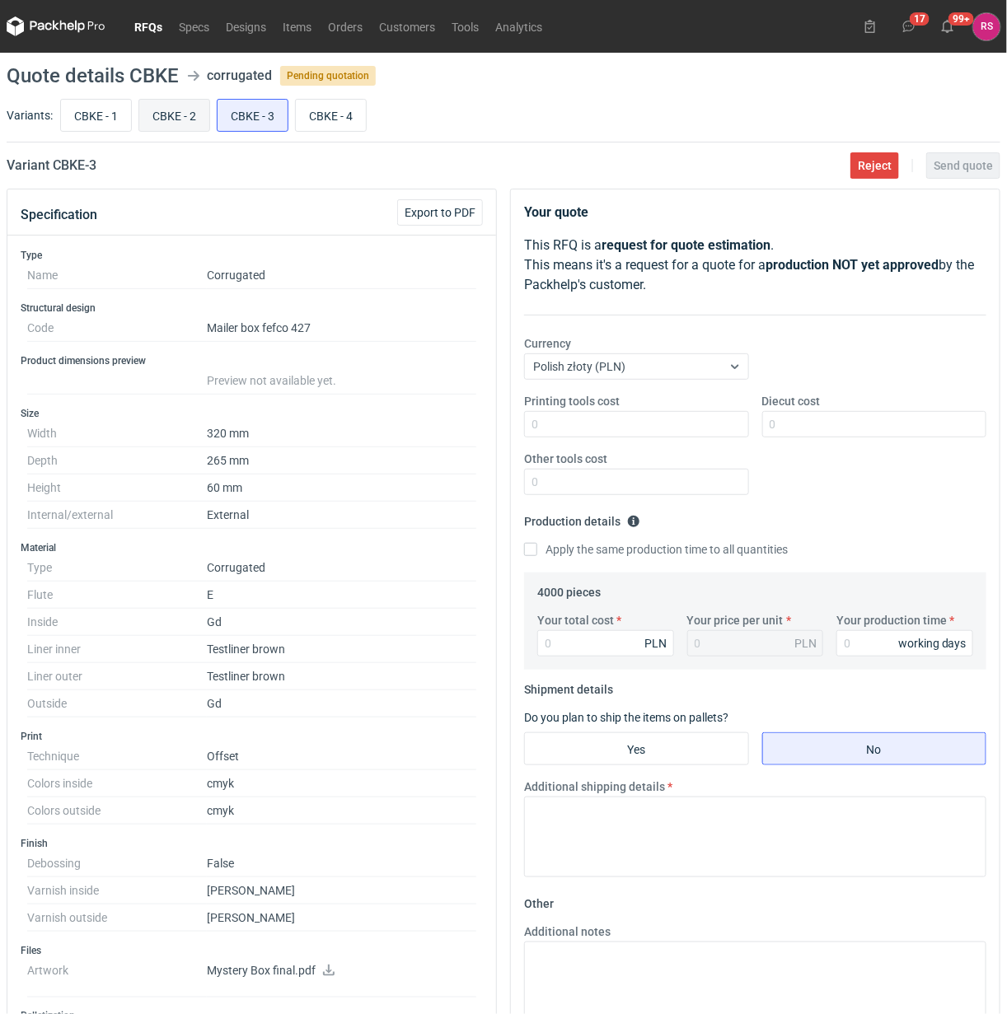
click at [178, 118] on input "CBKE - 2" at bounding box center [174, 115] width 70 height 31
radio input "true"
click at [342, 118] on input "CBKE - 4" at bounding box center [331, 115] width 70 height 31
radio input "true"
click at [180, 116] on input "CBKE - 2" at bounding box center [174, 115] width 70 height 31
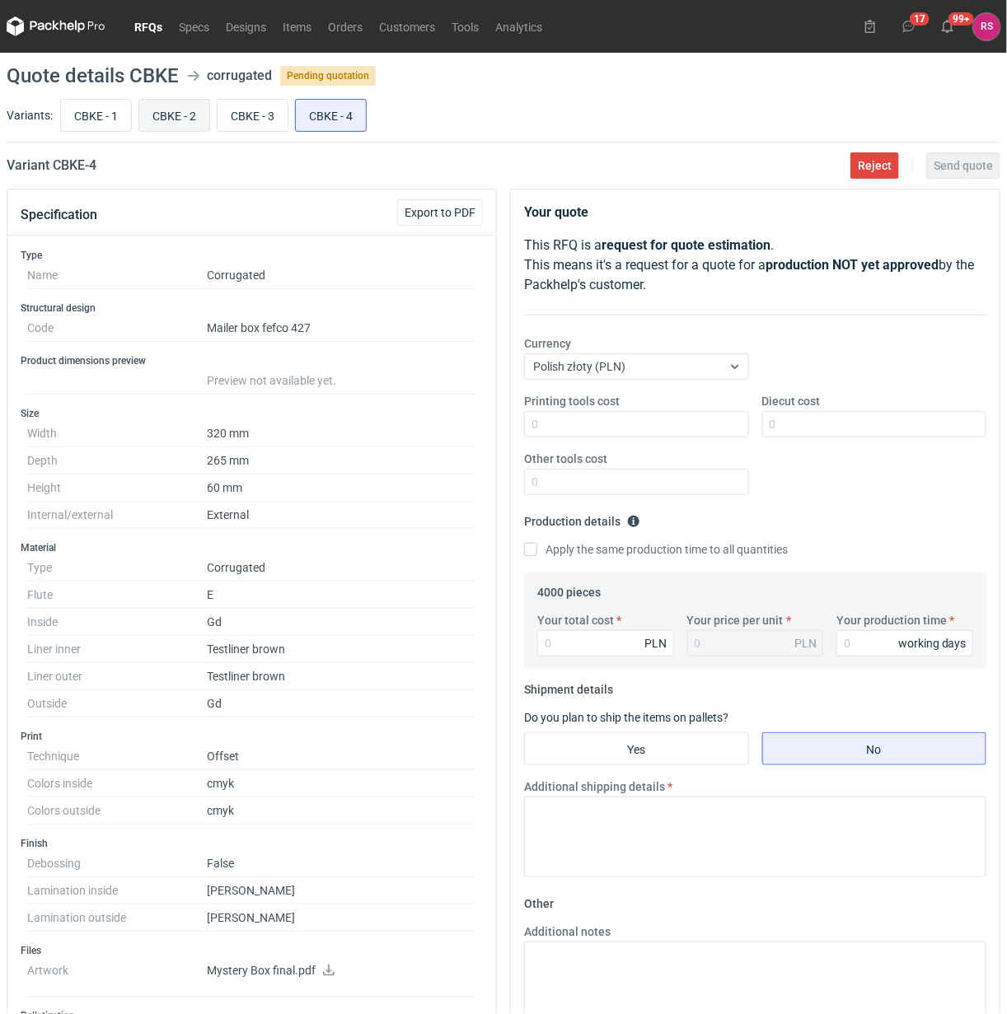
radio input "true"
click at [291, 117] on div "CBKE - 1 CBKE - 2 CBKE - 3 CBKE - 4" at bounding box center [528, 116] width 943 height 40
click at [336, 116] on input "CBKE - 4" at bounding box center [331, 115] width 70 height 31
radio input "true"
click at [166, 121] on input "CBKE - 2" at bounding box center [174, 115] width 70 height 31
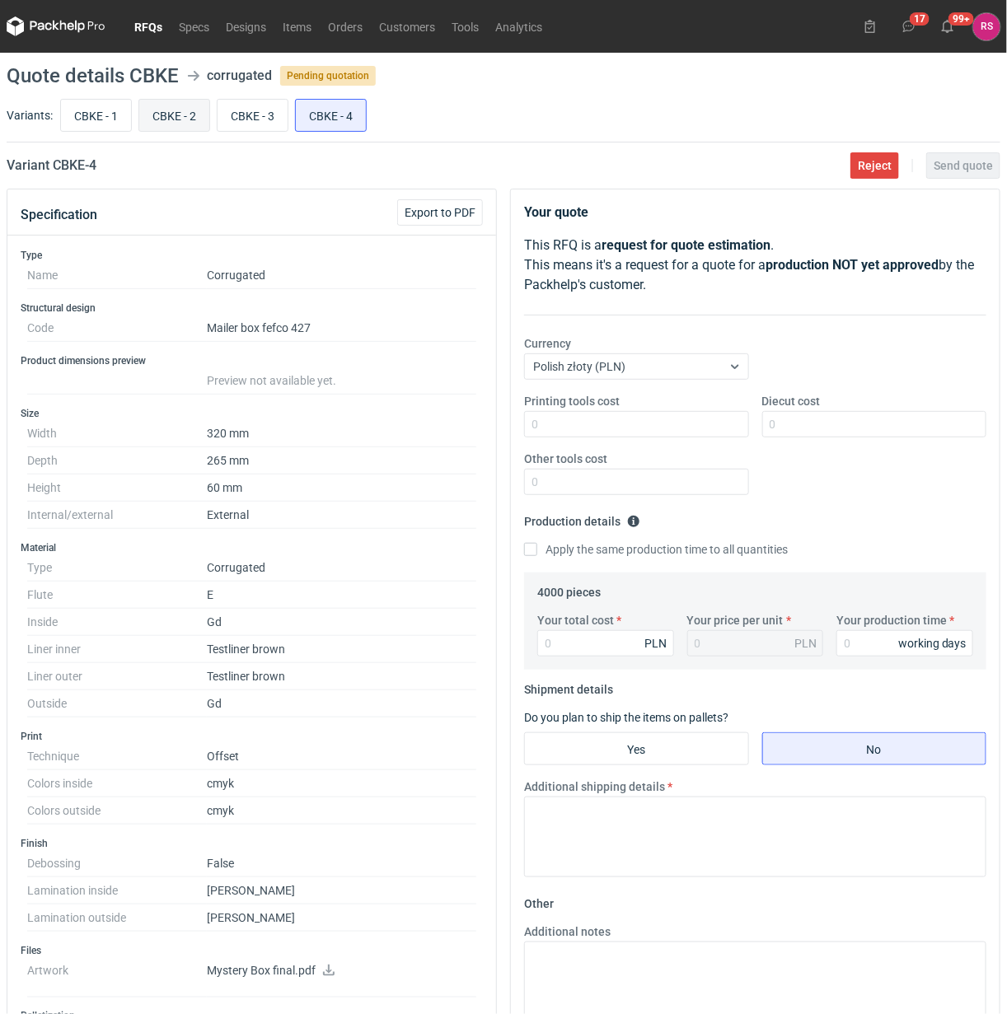
radio input "true"
click at [330, 119] on input "CBKE - 4" at bounding box center [331, 115] width 70 height 31
radio input "true"
click at [175, 119] on input "CBKE - 2" at bounding box center [174, 115] width 70 height 31
radio input "true"
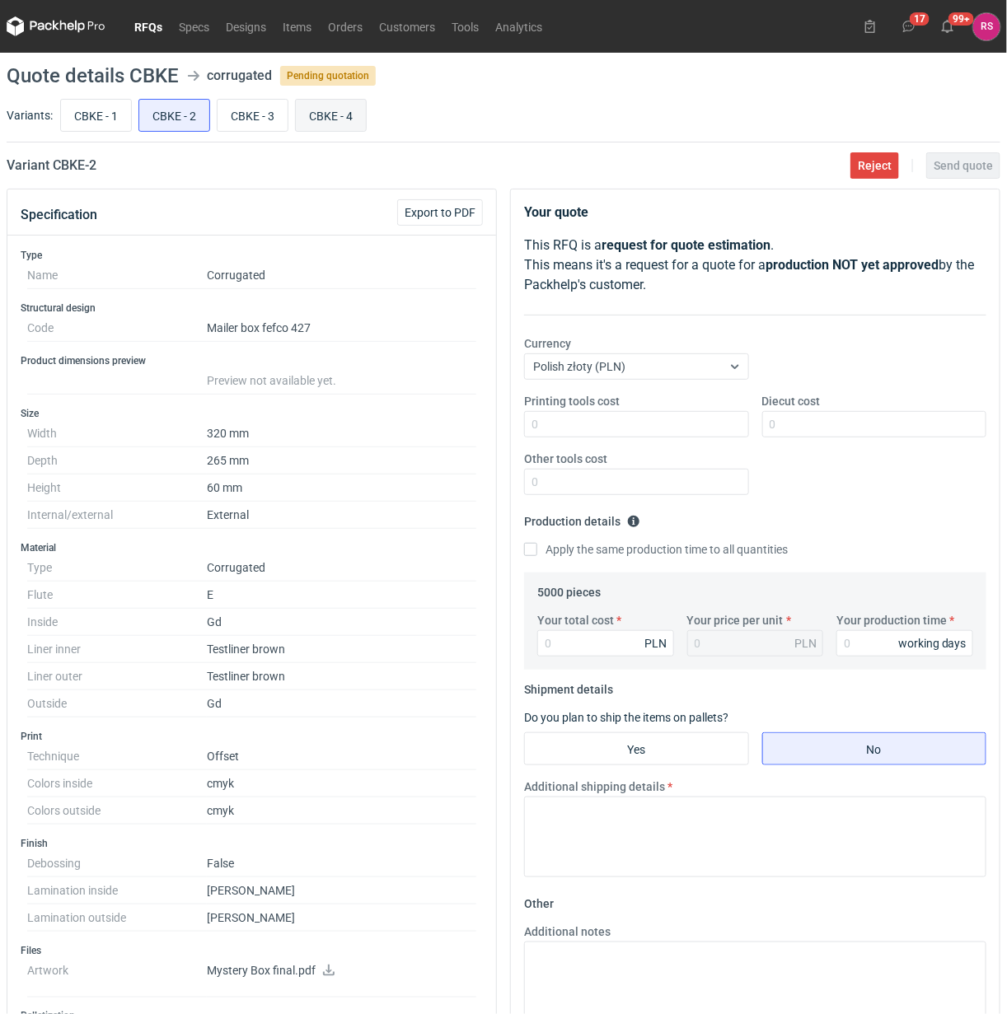
click at [330, 117] on input "CBKE - 4" at bounding box center [331, 115] width 70 height 31
radio input "true"
click at [199, 118] on input "CBKE - 2" at bounding box center [174, 115] width 70 height 31
radio input "true"
click at [97, 108] on input "CBKE - 1" at bounding box center [96, 115] width 70 height 31
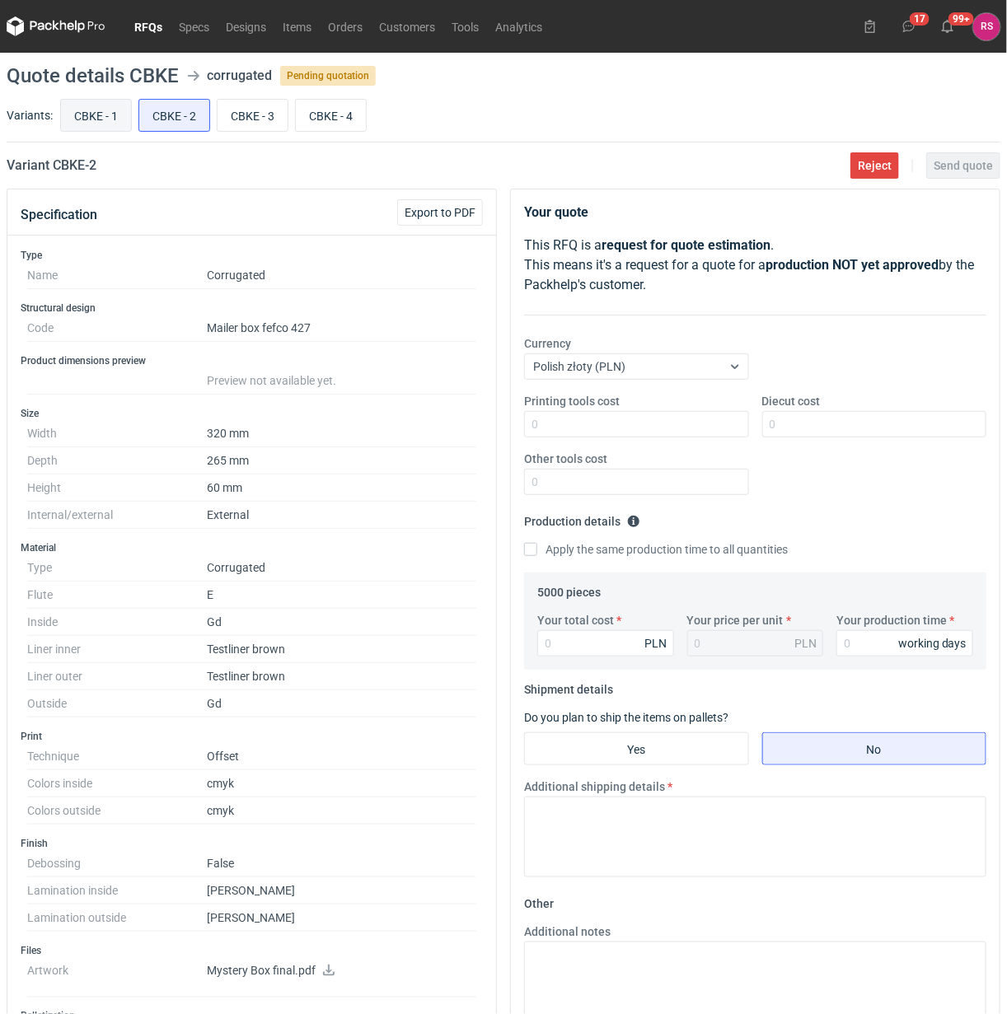
radio input "true"
click at [146, 104] on input "CBKE - 2" at bounding box center [174, 115] width 70 height 31
radio input "true"
click at [223, 103] on input "CBKE - 3" at bounding box center [252, 115] width 70 height 31
radio input "true"
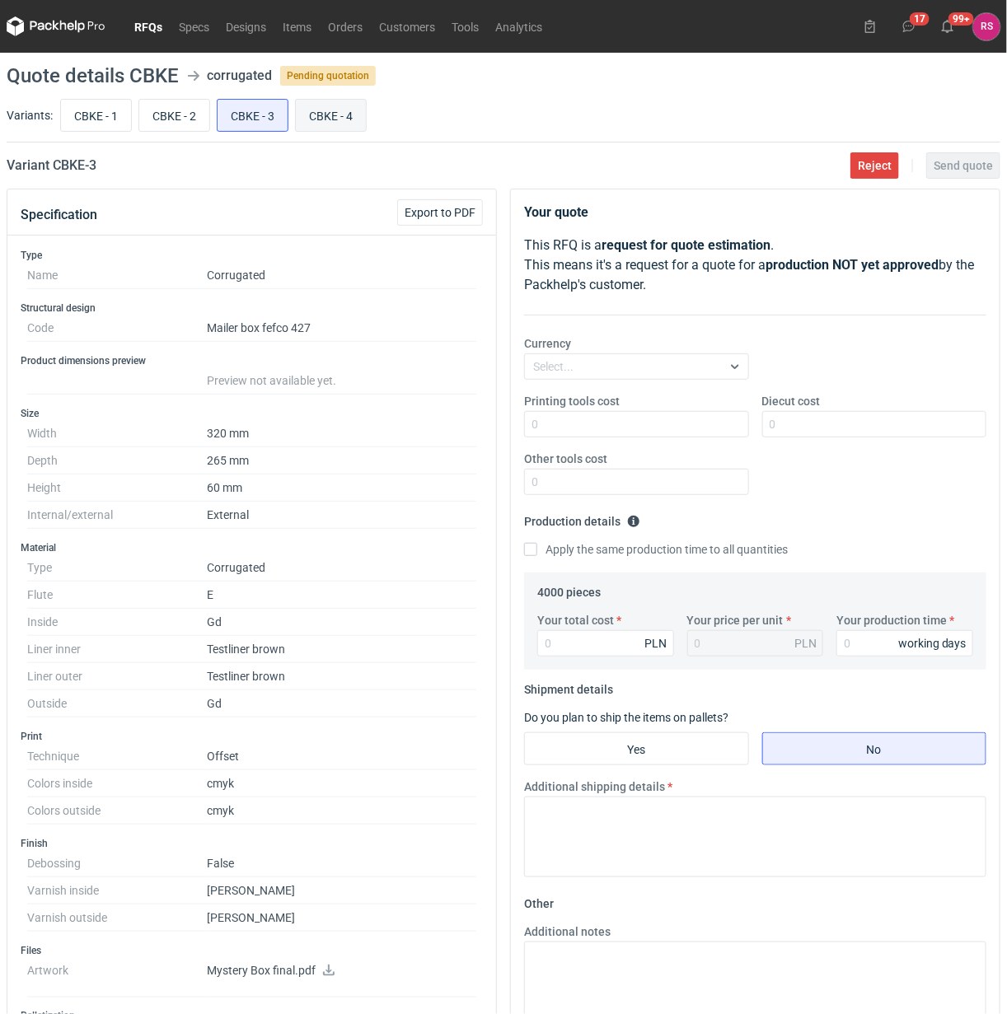
click at [313, 104] on input "CBKE - 4" at bounding box center [331, 115] width 70 height 31
radio input "true"
click at [99, 121] on input "CBKE - 1" at bounding box center [96, 115] width 70 height 31
radio input "true"
click at [447, 212] on span "Export to PDF" at bounding box center [439, 213] width 71 height 12
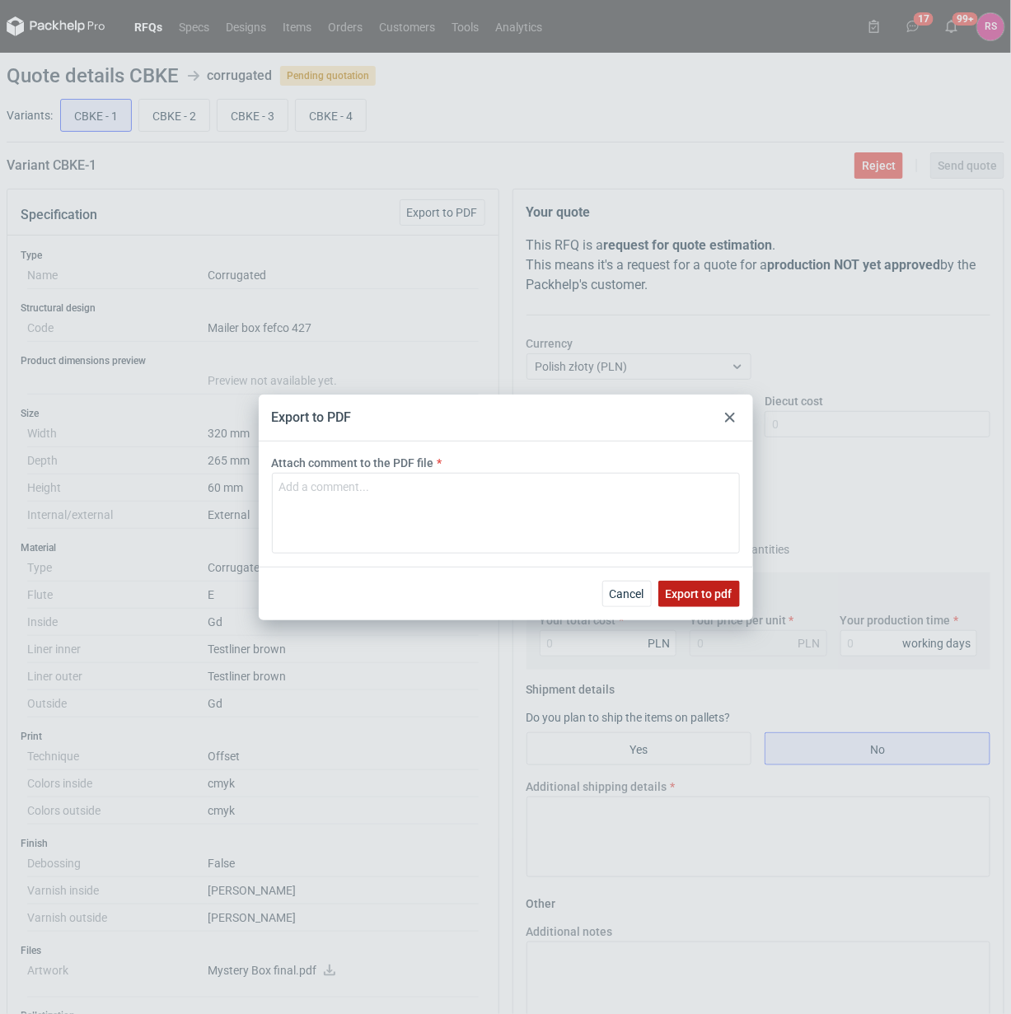
click at [699, 593] on span "Export to pdf" at bounding box center [699, 594] width 67 height 12
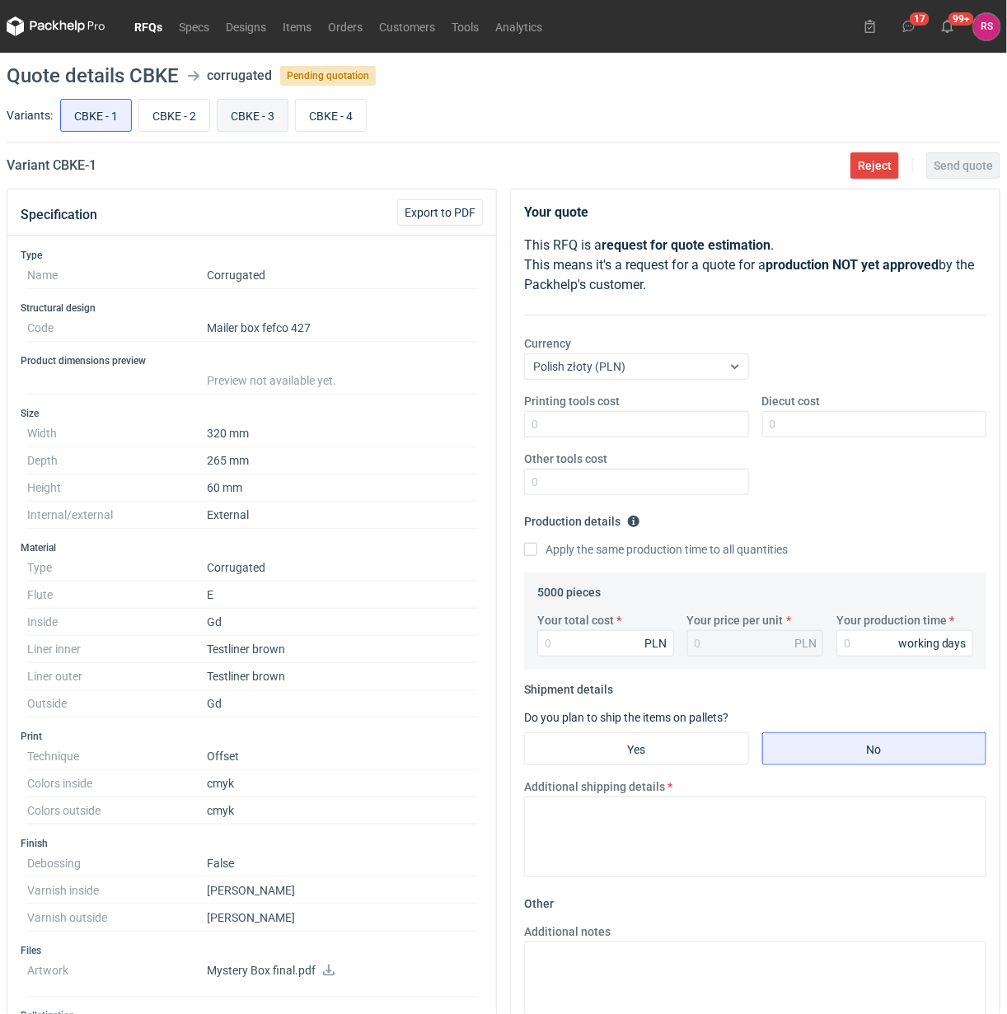
click at [260, 117] on input "CBKE - 3" at bounding box center [252, 115] width 70 height 31
radio input "true"
click at [89, 114] on input "CBKE - 1" at bounding box center [96, 115] width 70 height 31
radio input "true"
click at [237, 114] on input "CBKE - 3" at bounding box center [252, 115] width 70 height 31
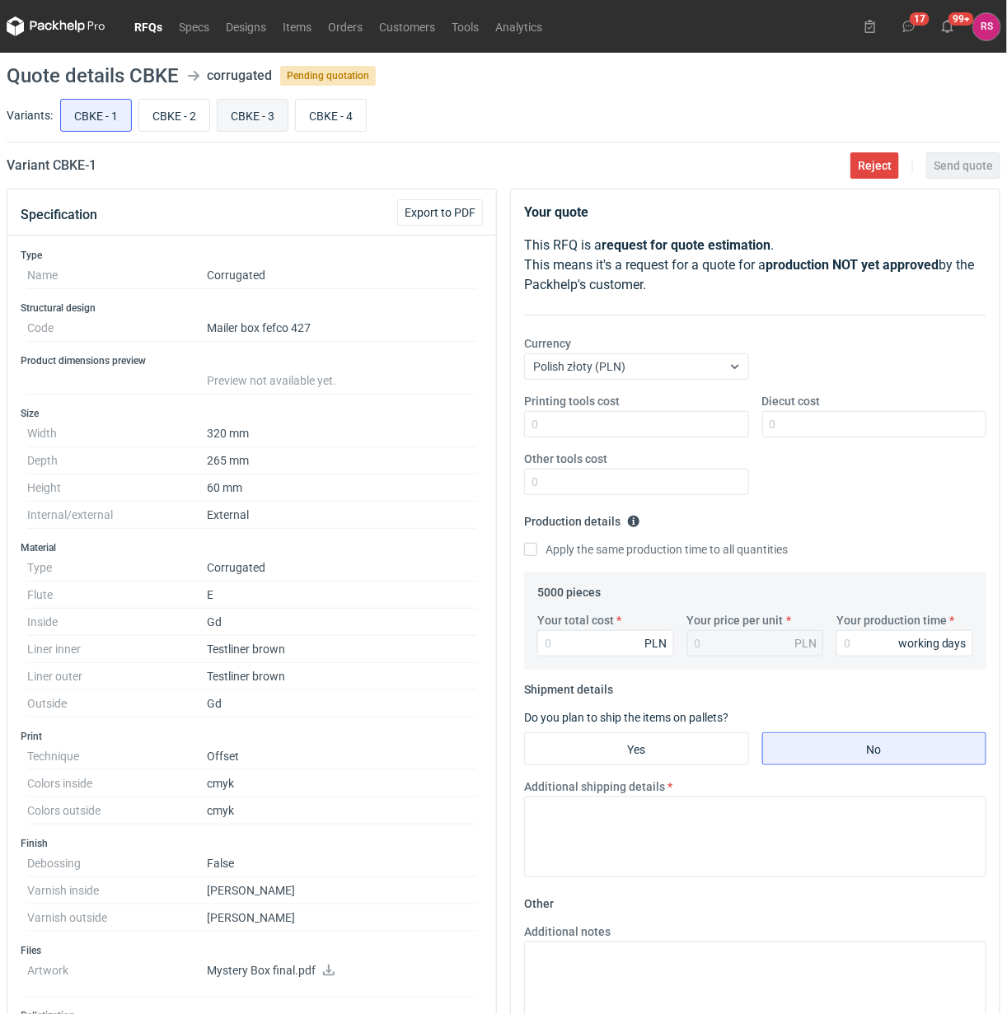
radio input "true"
click at [110, 115] on input "CBKE - 1" at bounding box center [96, 115] width 70 height 31
radio input "true"
click at [223, 117] on input "CBKE - 3" at bounding box center [252, 115] width 70 height 31
radio input "true"
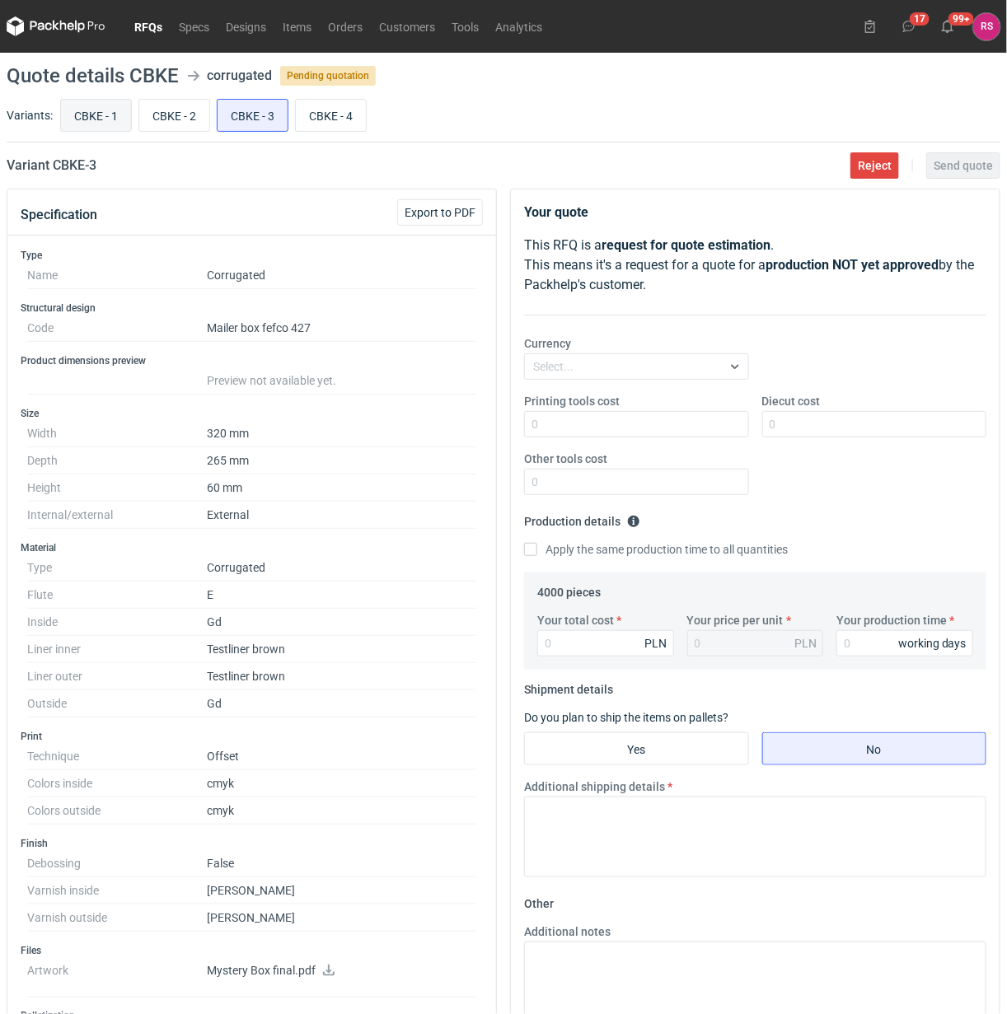
click at [93, 129] on input "CBKE - 1" at bounding box center [96, 115] width 70 height 31
radio input "true"
click at [175, 111] on input "CBKE - 2" at bounding box center [174, 115] width 70 height 31
radio input "true"
click at [330, 114] on input "CBKE - 4" at bounding box center [331, 115] width 70 height 31
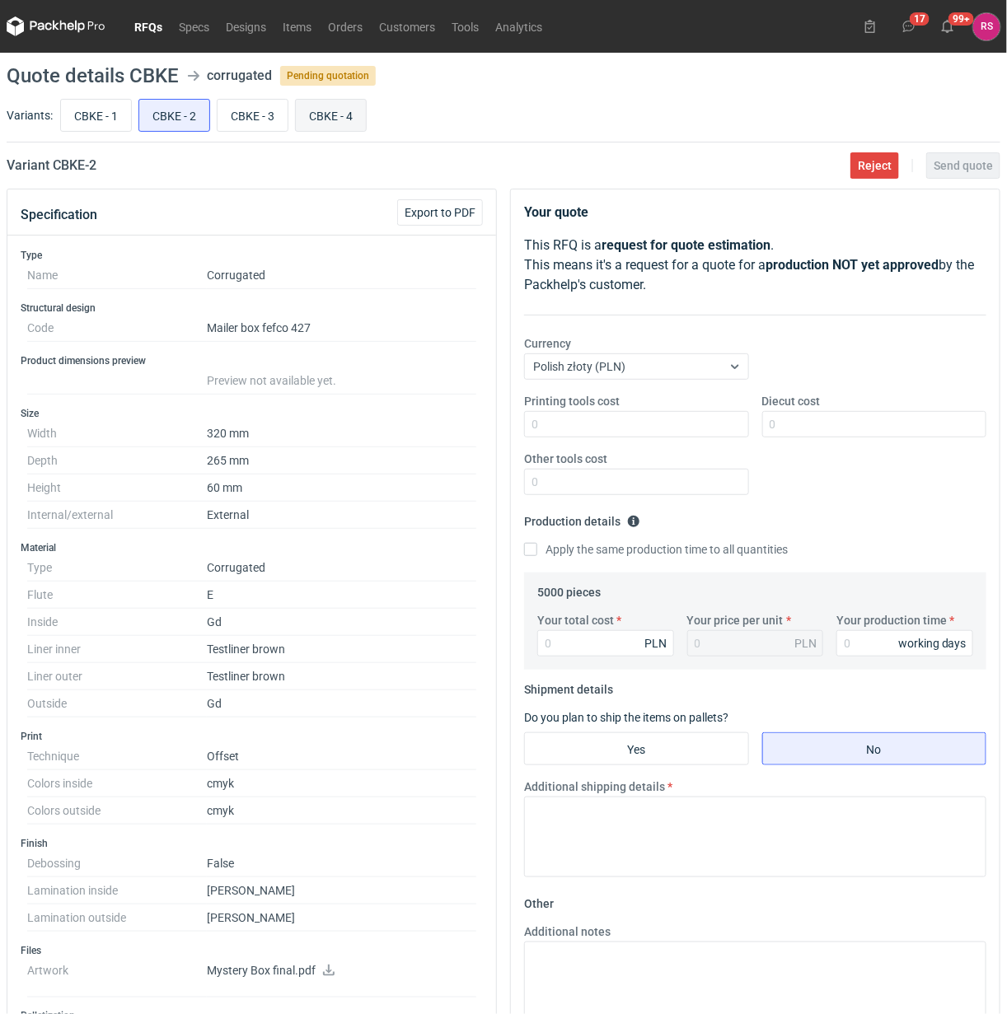
radio input "true"
click at [182, 114] on input "CBKE - 2" at bounding box center [174, 115] width 70 height 31
radio input "true"
click at [323, 113] on input "CBKE - 4" at bounding box center [331, 115] width 70 height 31
radio input "true"
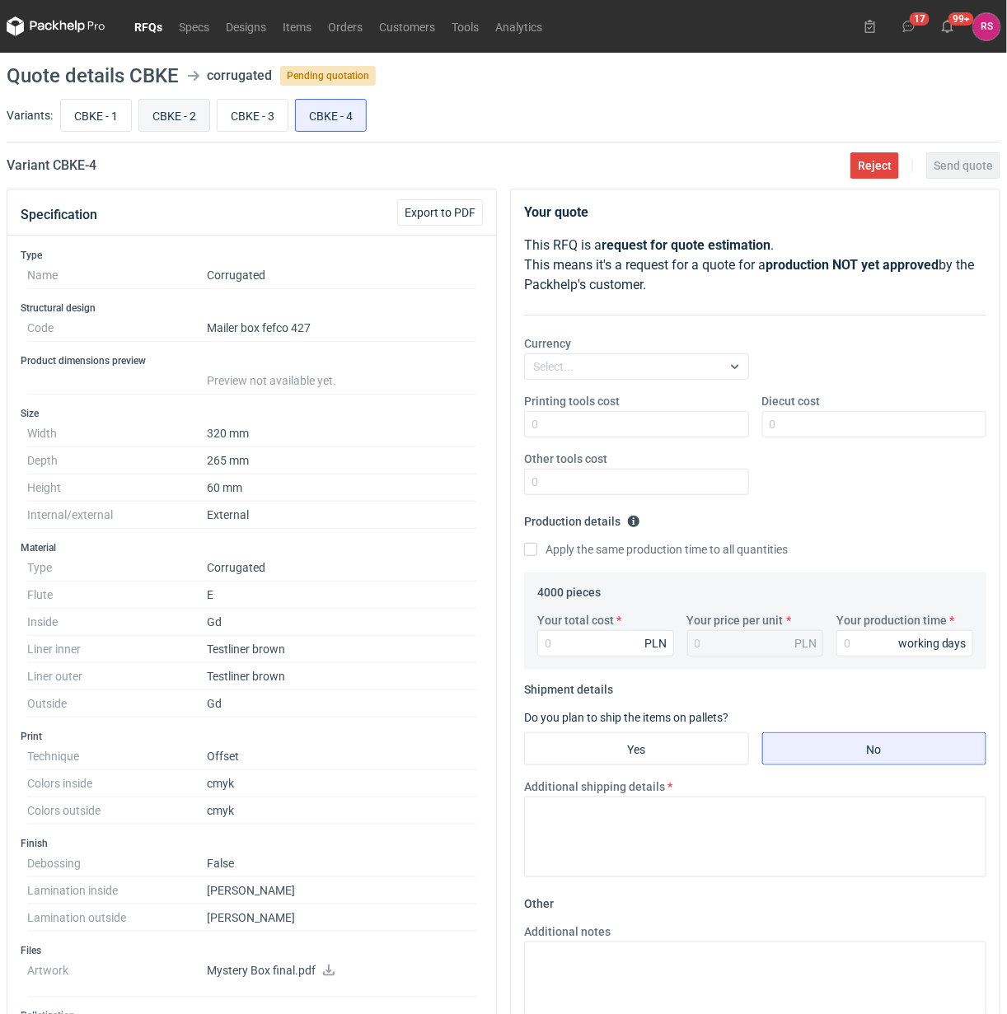
click at [148, 108] on input "CBKE - 2" at bounding box center [174, 115] width 70 height 31
radio input "true"
click at [439, 211] on span "Export to PDF" at bounding box center [439, 213] width 71 height 12
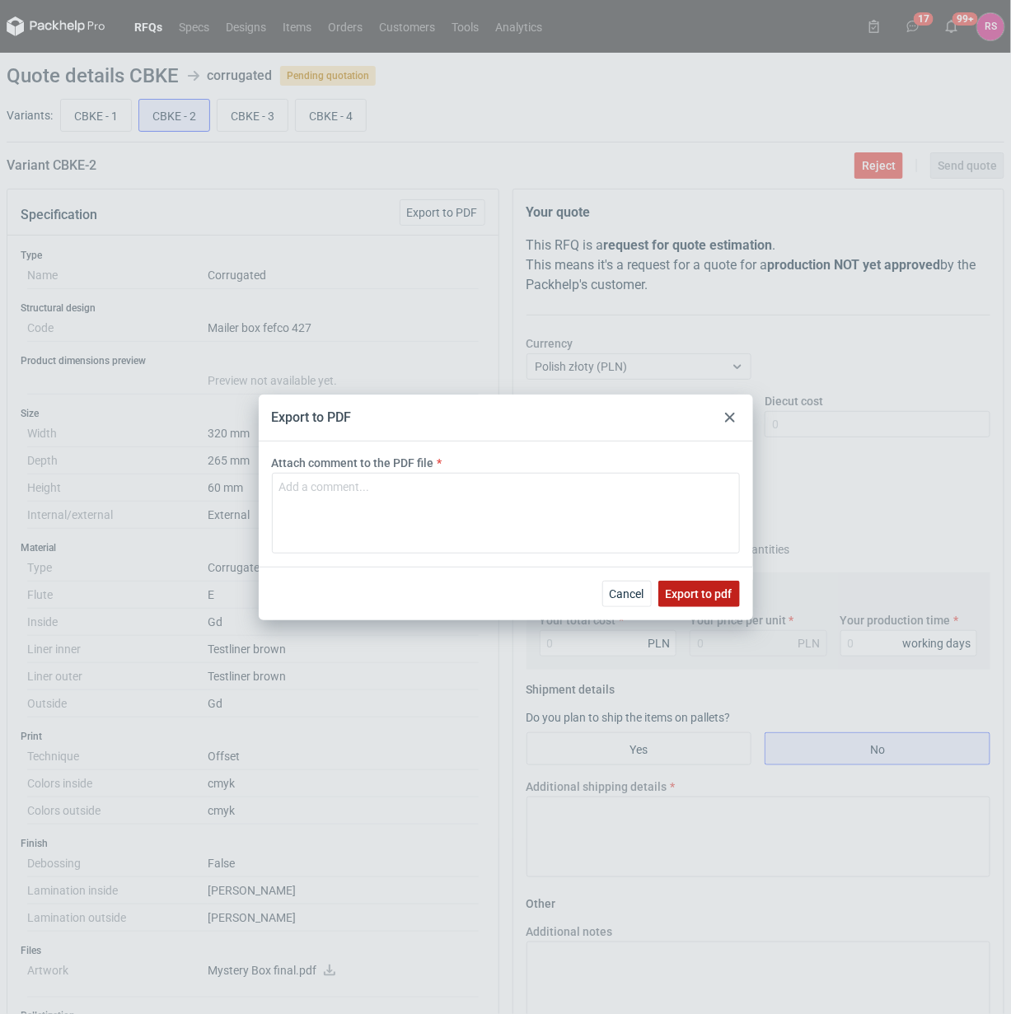
click at [701, 590] on span "Export to pdf" at bounding box center [699, 594] width 67 height 12
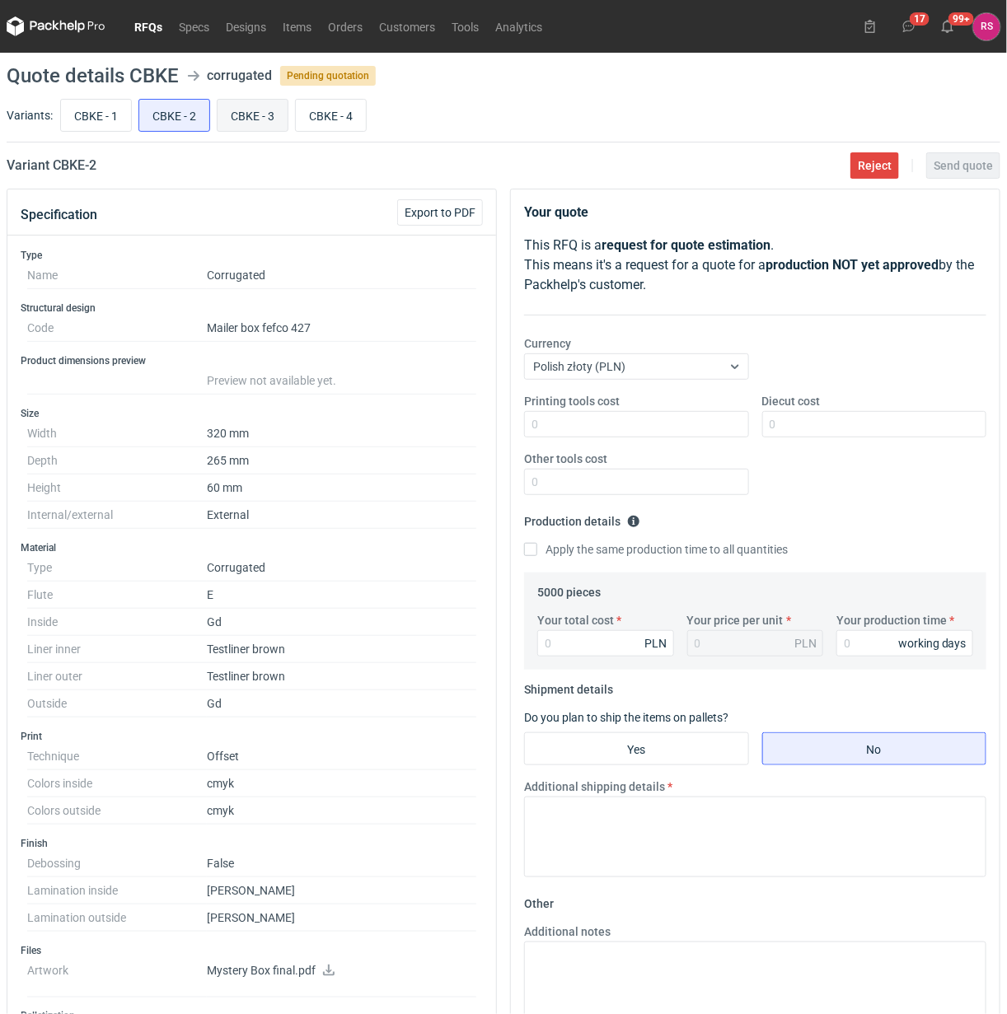
click at [249, 116] on input "CBKE - 3" at bounding box center [252, 115] width 70 height 31
radio input "true"
click at [447, 215] on span "Export to PDF" at bounding box center [439, 213] width 71 height 12
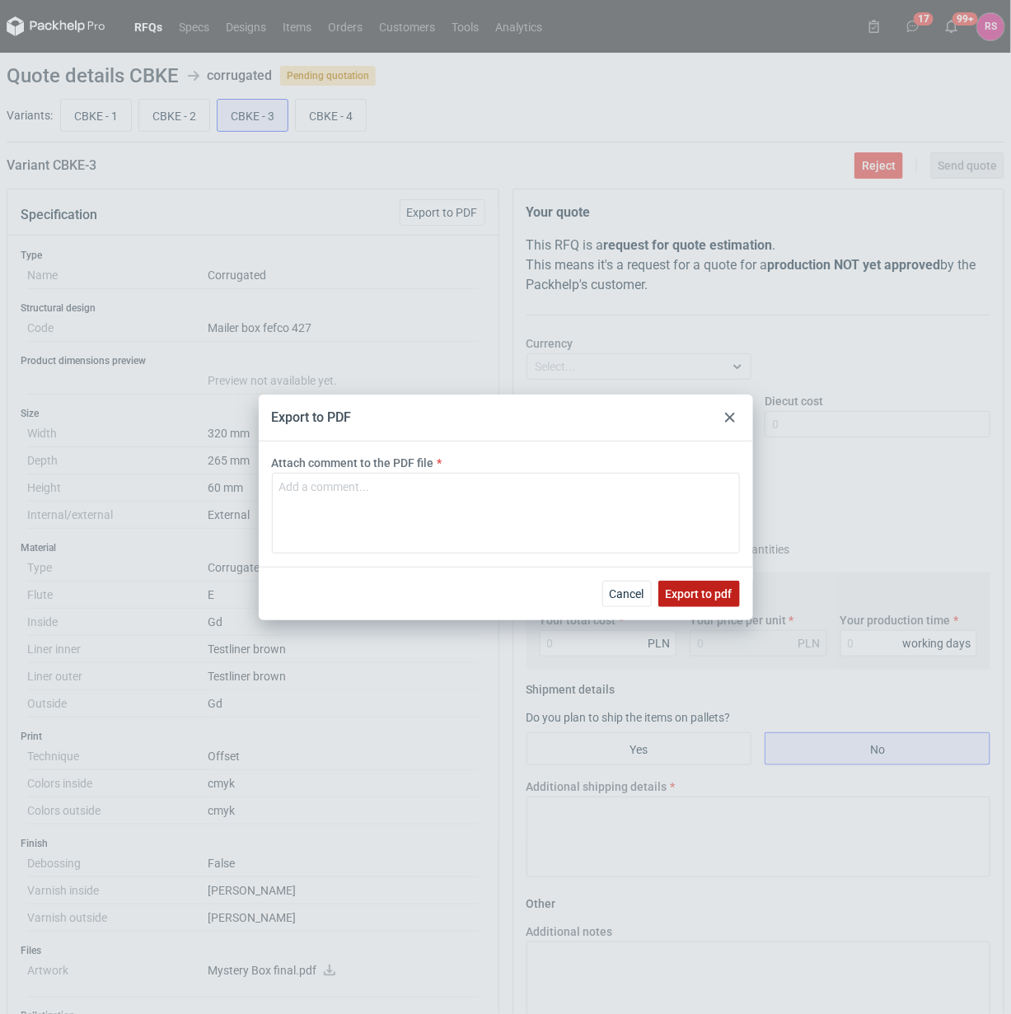
click at [694, 595] on span "Export to pdf" at bounding box center [699, 594] width 67 height 12
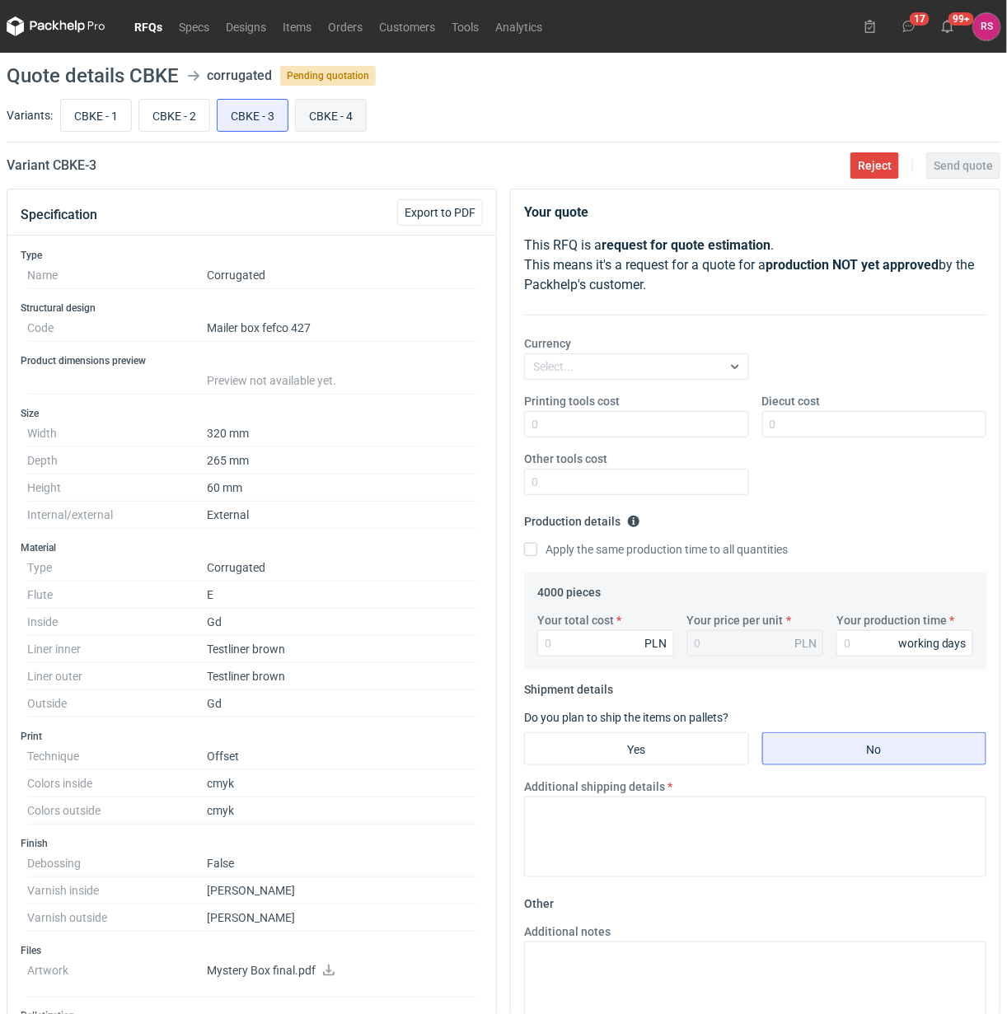
click at [336, 113] on input "CBKE - 4" at bounding box center [331, 115] width 70 height 31
radio input "true"
click at [438, 215] on span "Export to PDF" at bounding box center [439, 213] width 71 height 12
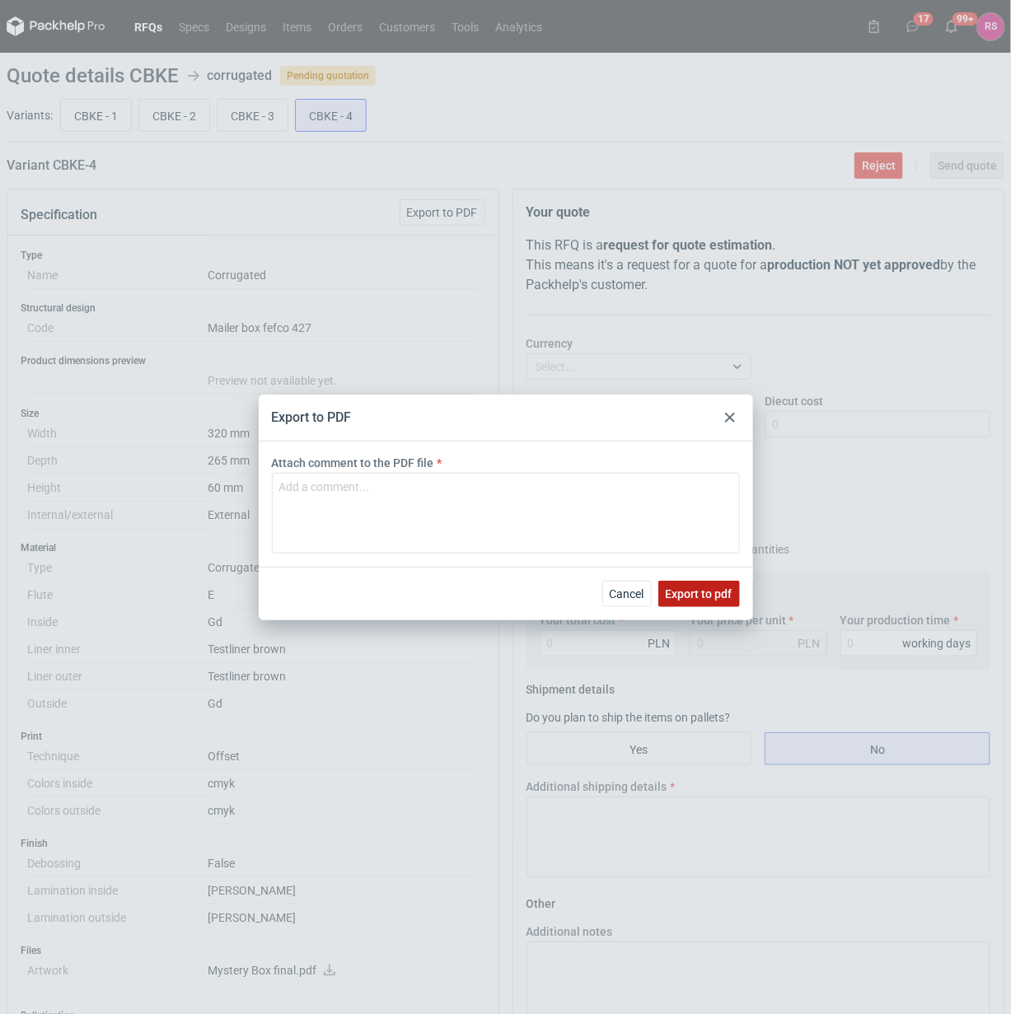
click at [714, 589] on span "Export to pdf" at bounding box center [699, 594] width 67 height 12
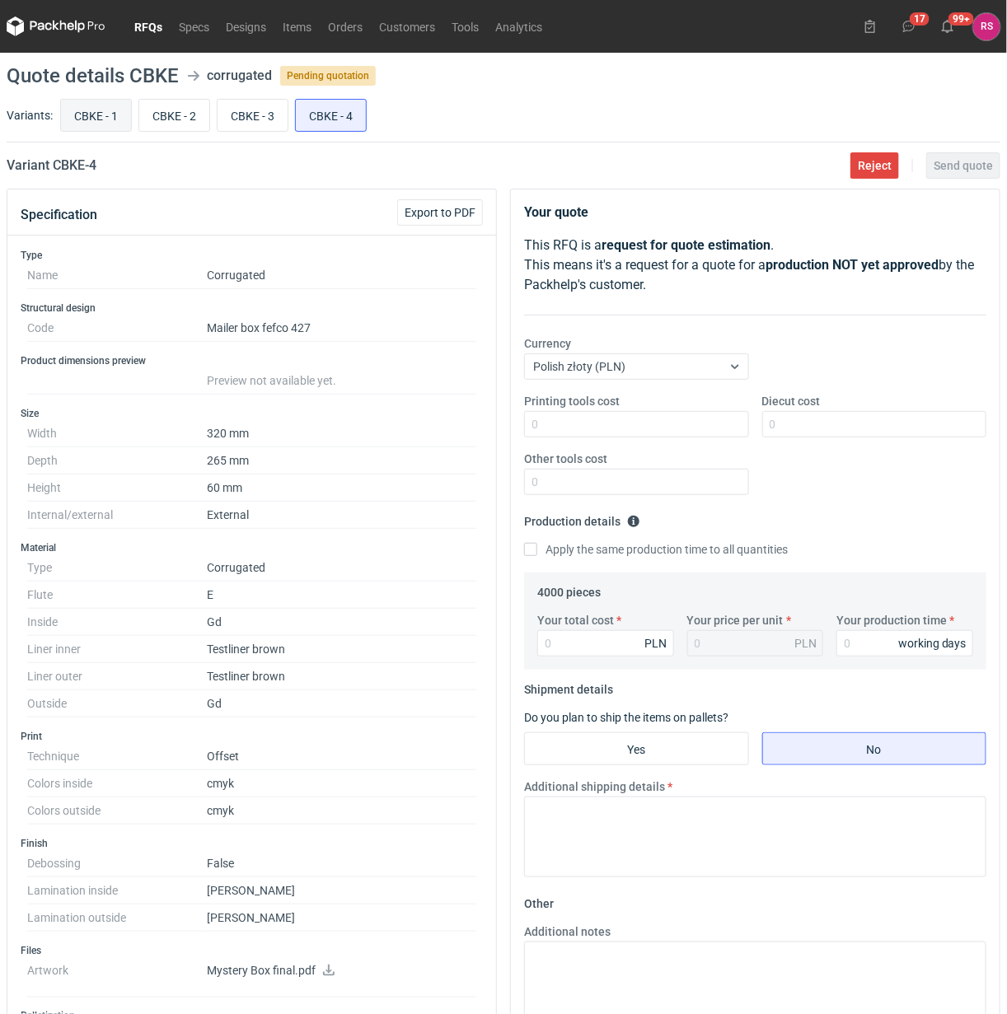
click at [93, 110] on input "CBKE - 1" at bounding box center [96, 115] width 70 height 31
radio input "true"
click at [330, 970] on icon at bounding box center [328, 971] width 13 height 12
